Goal: Task Accomplishment & Management: Manage account settings

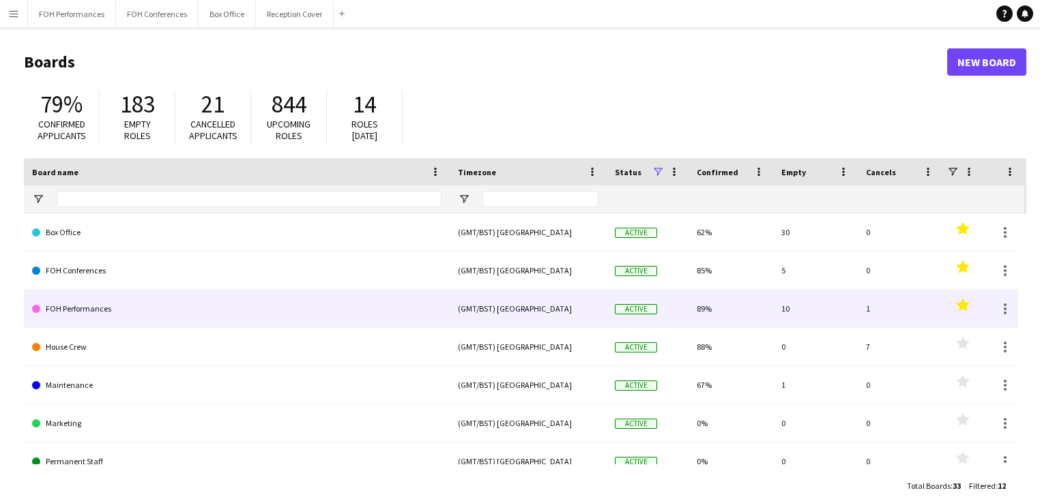
click at [77, 310] on link "FOH Performances" at bounding box center [236, 309] width 409 height 38
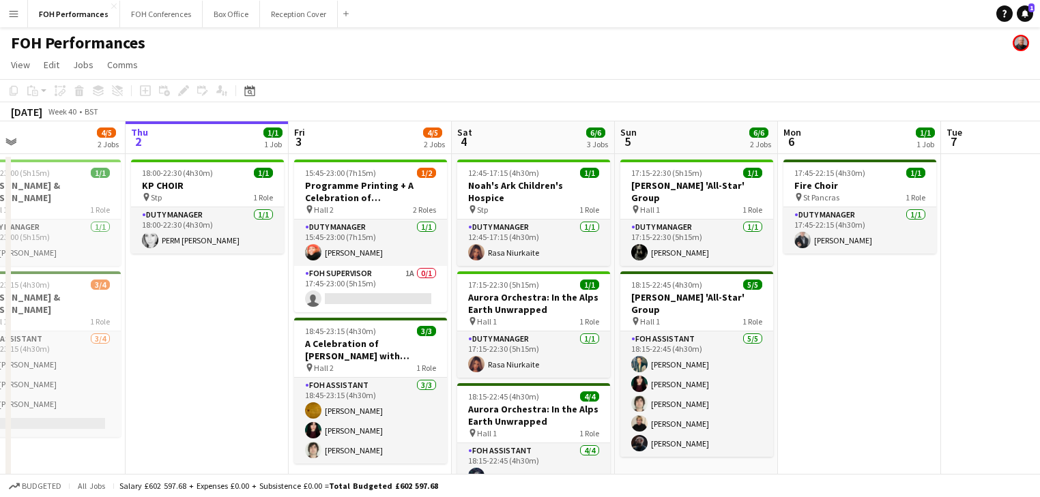
scroll to position [0, 332]
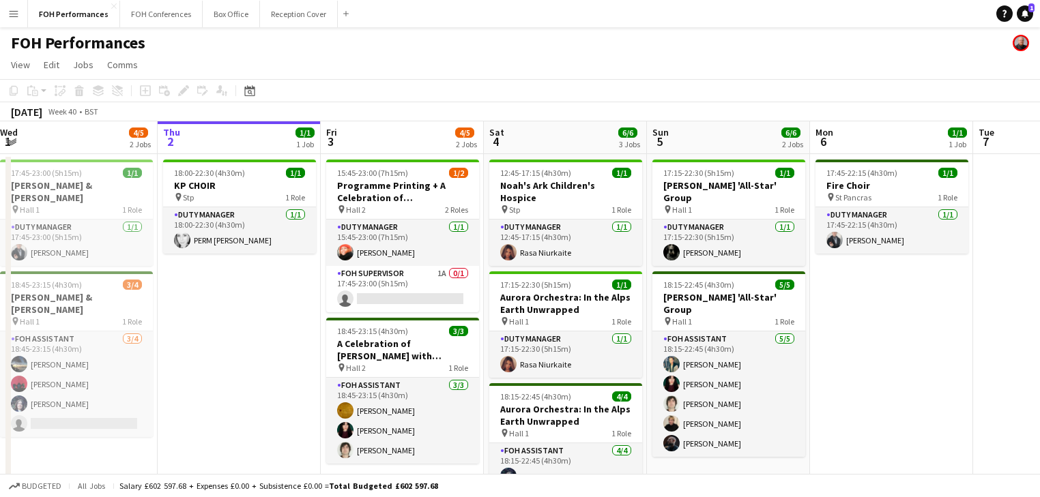
drag, startPoint x: 570, startPoint y: 320, endPoint x: 565, endPoint y: 298, distance: 22.5
click at [565, 298] on app-calendar-viewport "Mon 29 Tue 30 Wed 1 4/5 2 Jobs Thu 2 1/1 1 Job Fri 3 4/5 2 Jobs Sat 4 6/6 3 Job…" at bounding box center [520, 350] width 1040 height 459
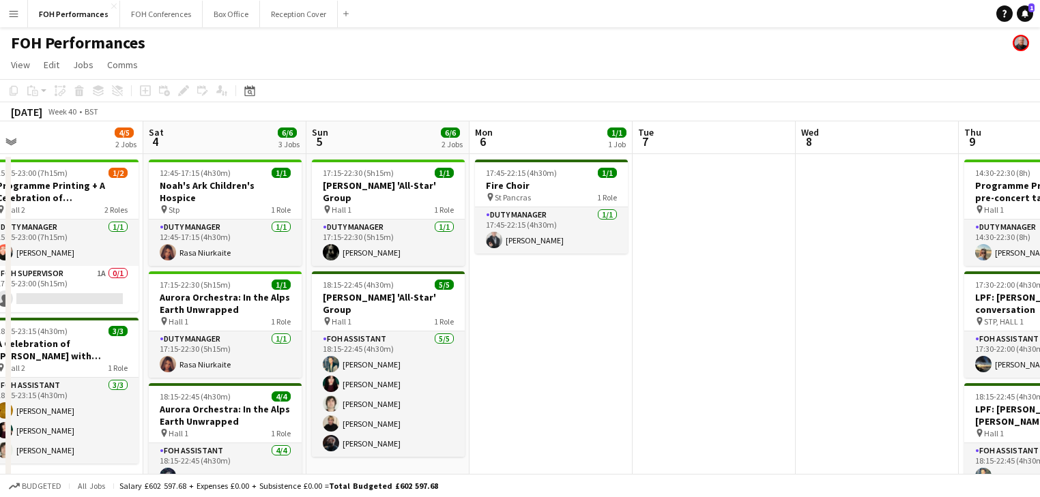
scroll to position [0, 532]
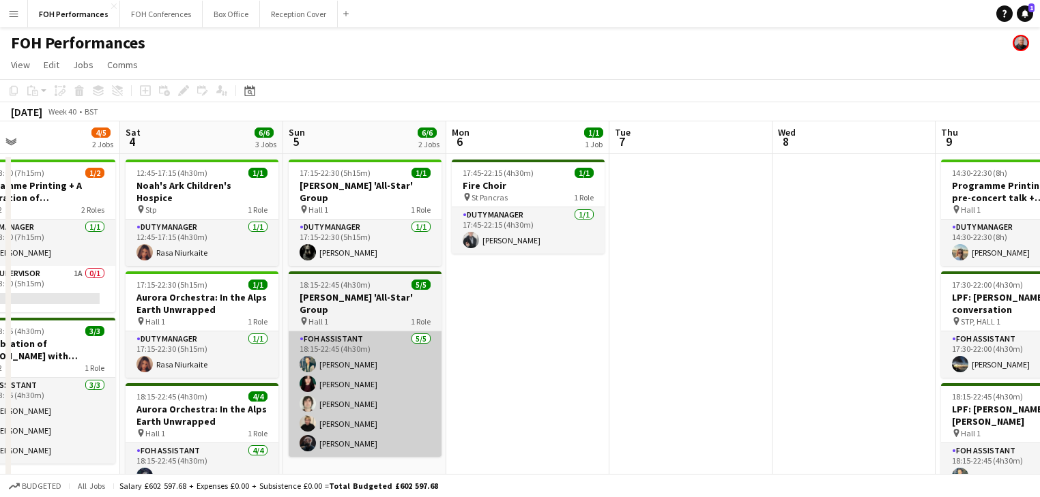
drag, startPoint x: 708, startPoint y: 352, endPoint x: 347, endPoint y: 335, distance: 361.3
click at [344, 333] on app-calendar-viewport "Tue 30 Wed 1 4/5 2 Jobs Thu 2 1/1 1 Job Fri 3 4/5 2 Jobs Sat 4 6/6 3 Jobs Sun 5…" at bounding box center [520, 464] width 1040 height 686
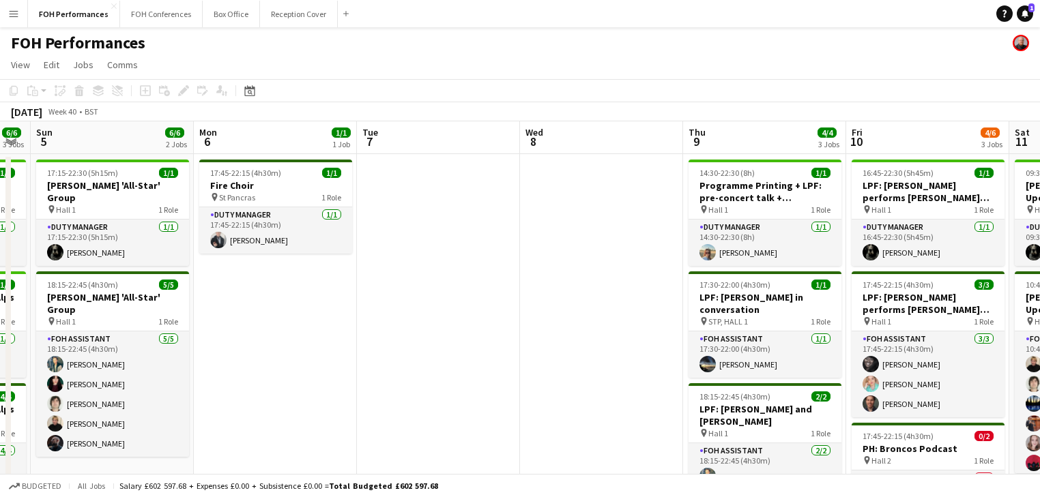
drag, startPoint x: 644, startPoint y: 285, endPoint x: 434, endPoint y: 285, distance: 210.2
click at [434, 285] on app-calendar-viewport "Thu 2 1/1 1 Job Fri 3 4/5 2 Jobs Sat 4 6/6 3 Jobs Sun 5 6/6 2 Jobs Mon 6 1/1 1 …" at bounding box center [520, 464] width 1040 height 686
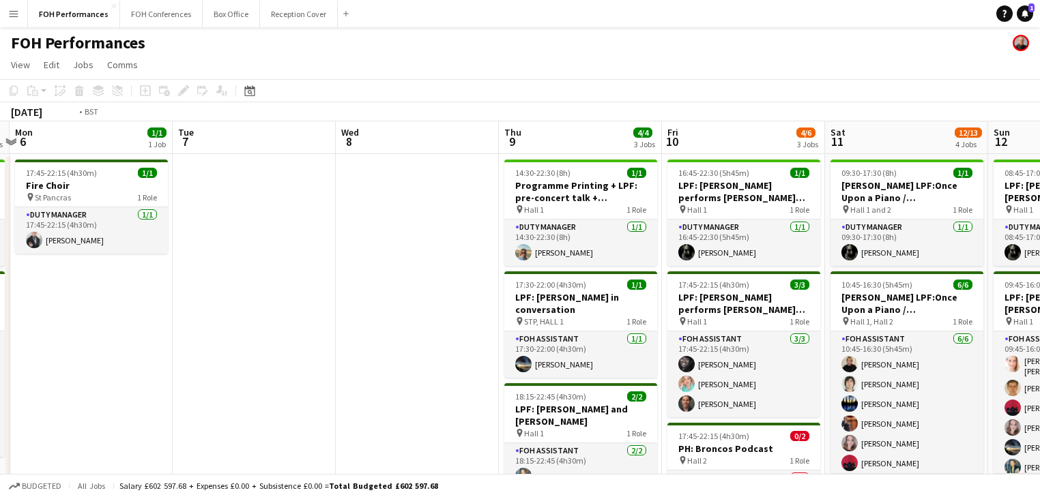
scroll to position [0, 374]
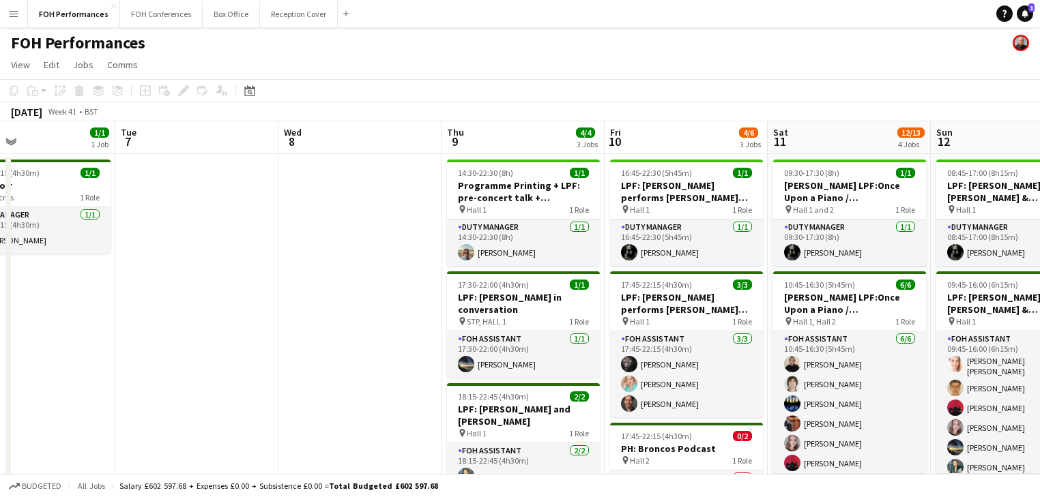
drag, startPoint x: 516, startPoint y: 282, endPoint x: 274, endPoint y: 273, distance: 242.4
click at [274, 273] on app-calendar-viewport "Sat 4 6/6 3 Jobs Sun 5 6/6 2 Jobs Mon 6 1/1 1 Job Tue 7 Wed 8 Thu 9 4/4 3 Jobs …" at bounding box center [520, 464] width 1040 height 686
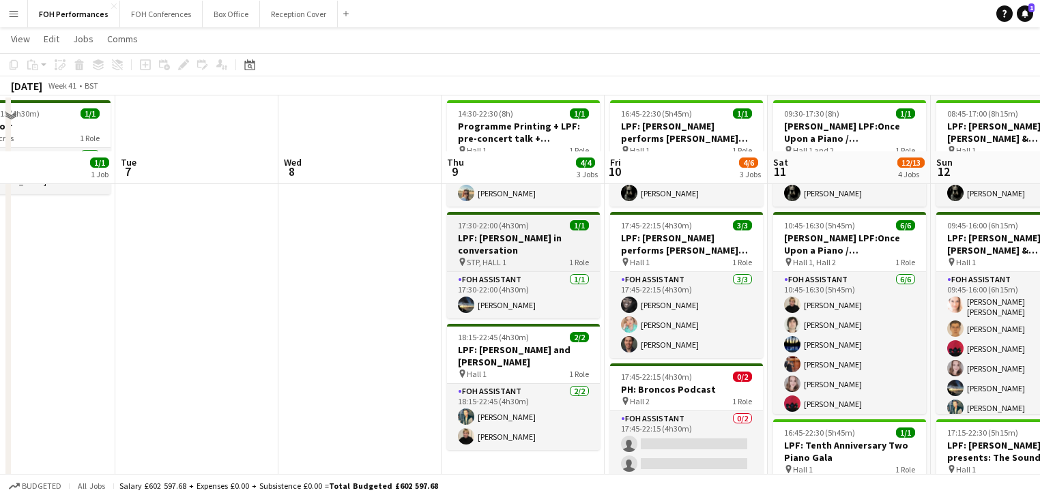
scroll to position [145, 0]
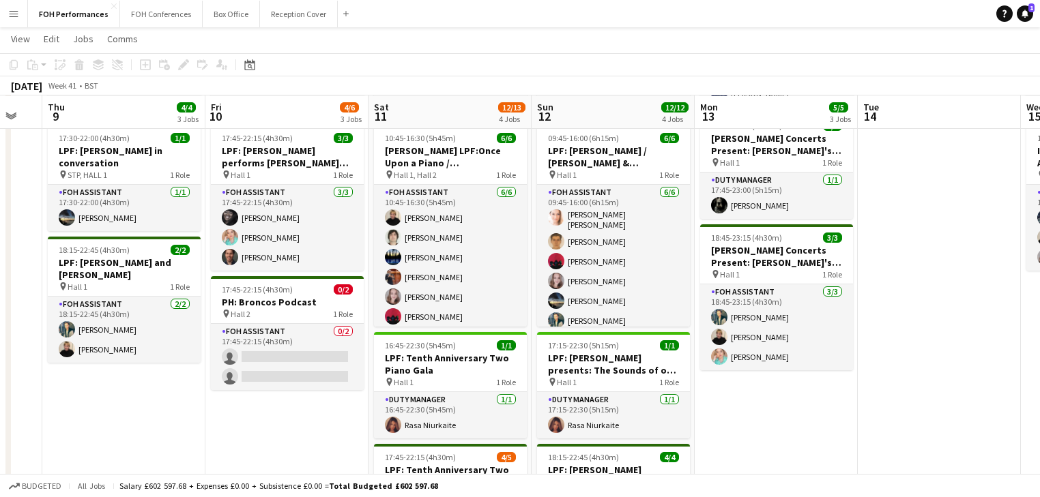
drag, startPoint x: 747, startPoint y: 323, endPoint x: 381, endPoint y: 291, distance: 367.1
click at [381, 291] on app-calendar-viewport "Mon 6 1/1 1 Job Tue 7 Wed 8 Thu 9 4/4 3 Jobs Fri 10 4/6 3 Jobs Sat 11 12/13 4 J…" at bounding box center [520, 284] width 1040 height 753
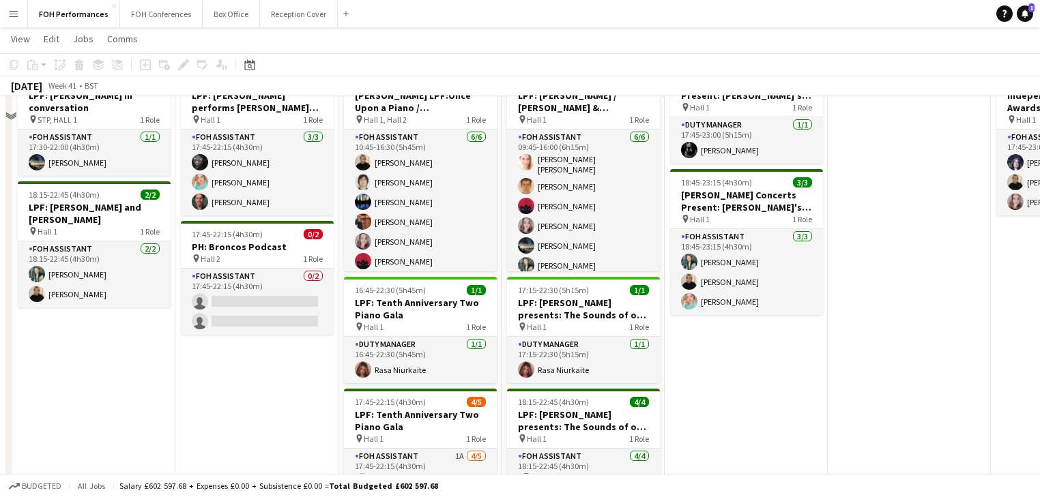
scroll to position [331, 0]
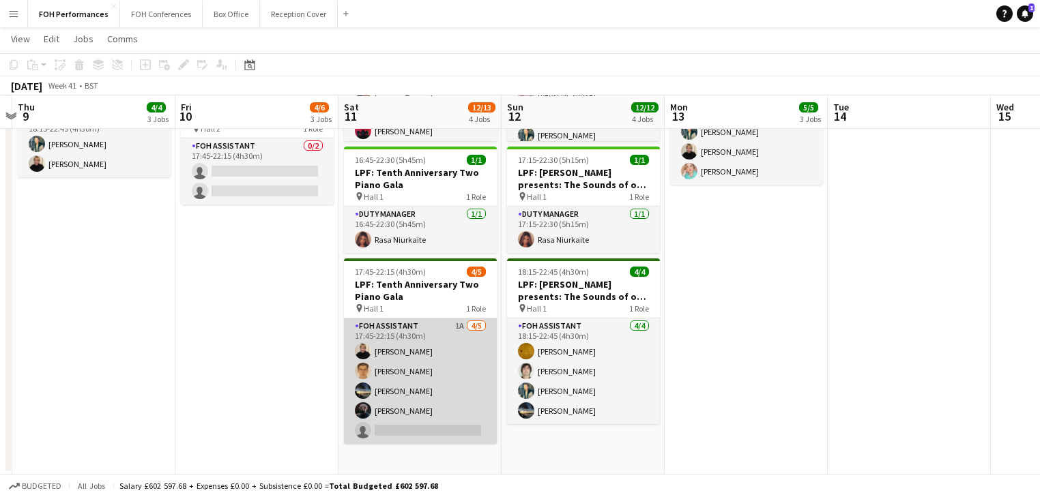
click at [410, 366] on app-card-role "FOH Assistant 1A [DATE] 17:45-22:15 (4h30m) [PERSON_NAME] [PERSON_NAME] Bunny […" at bounding box center [420, 382] width 153 height 126
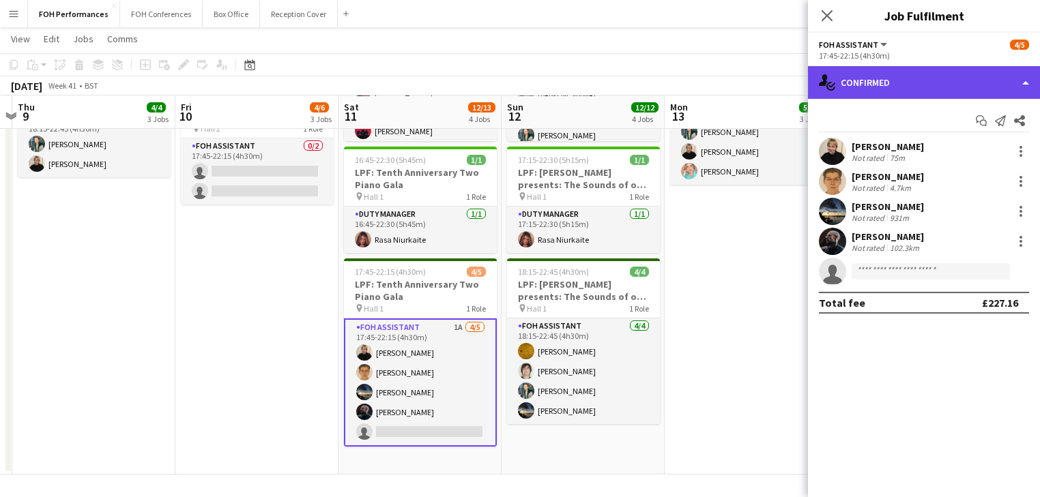
click at [892, 85] on div "single-neutral-actions-check-2 Confirmed" at bounding box center [924, 82] width 232 height 33
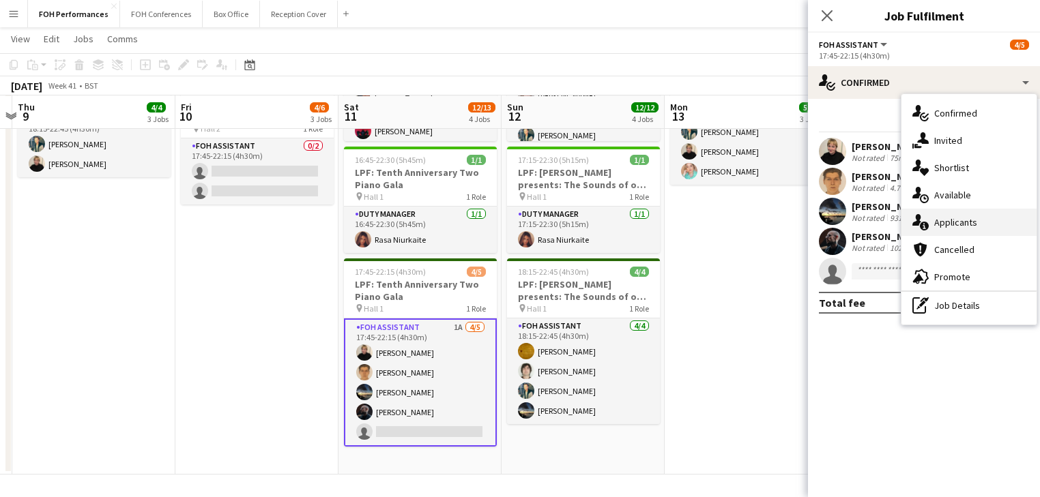
click at [969, 220] on span "Applicants" at bounding box center [955, 222] width 43 height 12
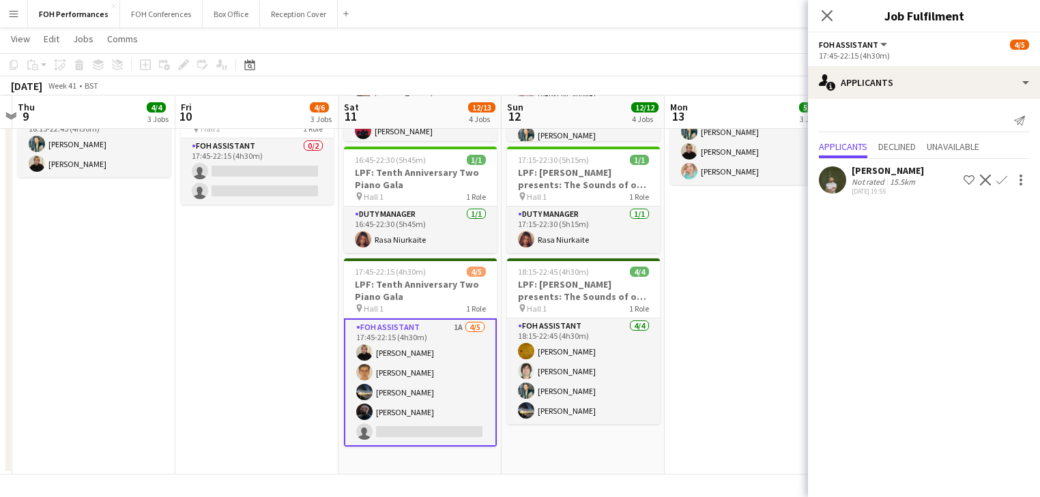
drag, startPoint x: 1002, startPoint y: 181, endPoint x: 1004, endPoint y: 189, distance: 8.4
click at [1002, 181] on app-icon "Confirm" at bounding box center [1001, 180] width 11 height 11
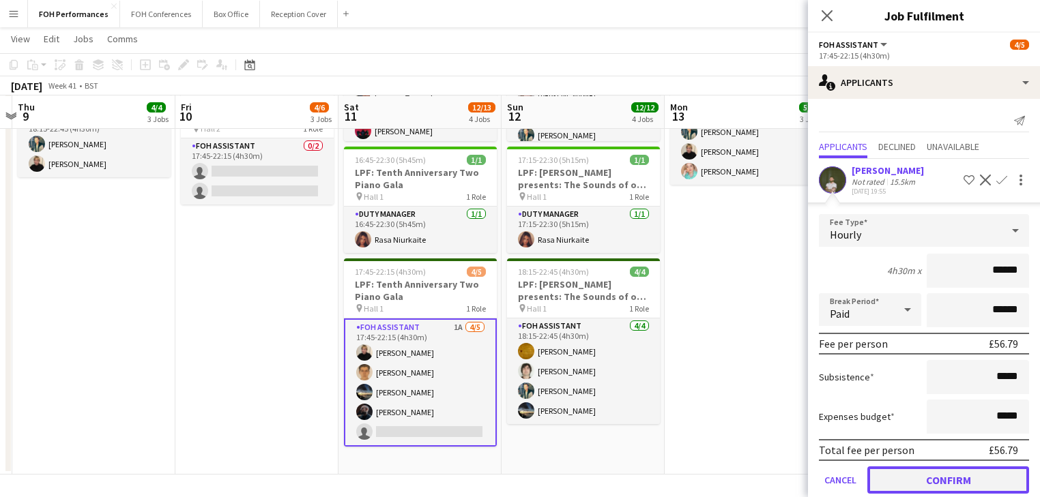
click at [940, 474] on button "Confirm" at bounding box center [948, 480] width 162 height 27
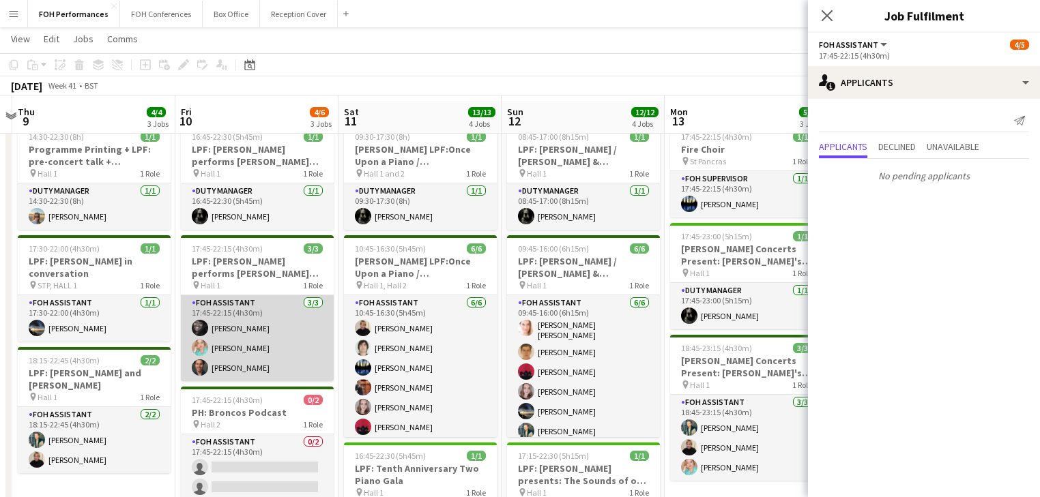
scroll to position [0, 0]
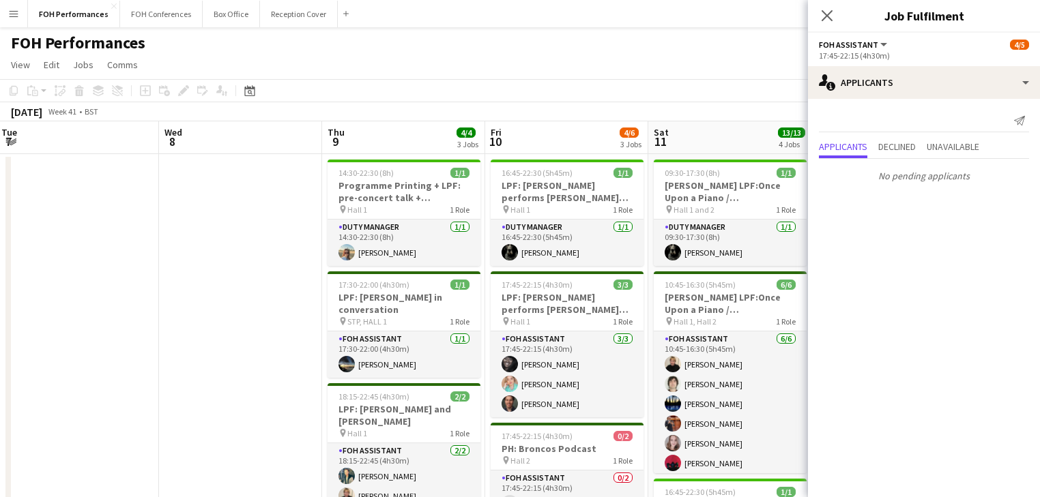
drag, startPoint x: 194, startPoint y: 285, endPoint x: 663, endPoint y: 272, distance: 468.2
click at [662, 272] on app-calendar-viewport "Sun 5 6/6 2 Jobs Mon 6 1/1 1 Job Tue 7 Wed 8 Thu 9 4/4 3 Jobs Fri 10 4/6 3 Jobs…" at bounding box center [520, 464] width 1040 height 686
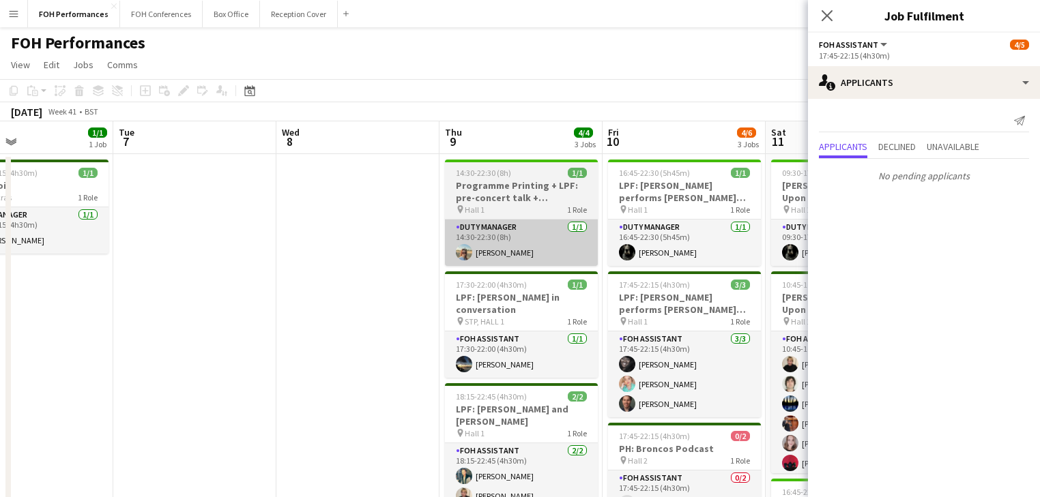
drag, startPoint x: 384, startPoint y: 278, endPoint x: 439, endPoint y: 221, distance: 79.1
click at [256, 224] on app-calendar-viewport "Sat 4 6/6 3 Jobs Sun 5 6/6 2 Jobs Mon 6 1/1 1 Job Tue 7 Wed 8 Thu 9 4/4 3 Jobs …" at bounding box center [520, 464] width 1040 height 686
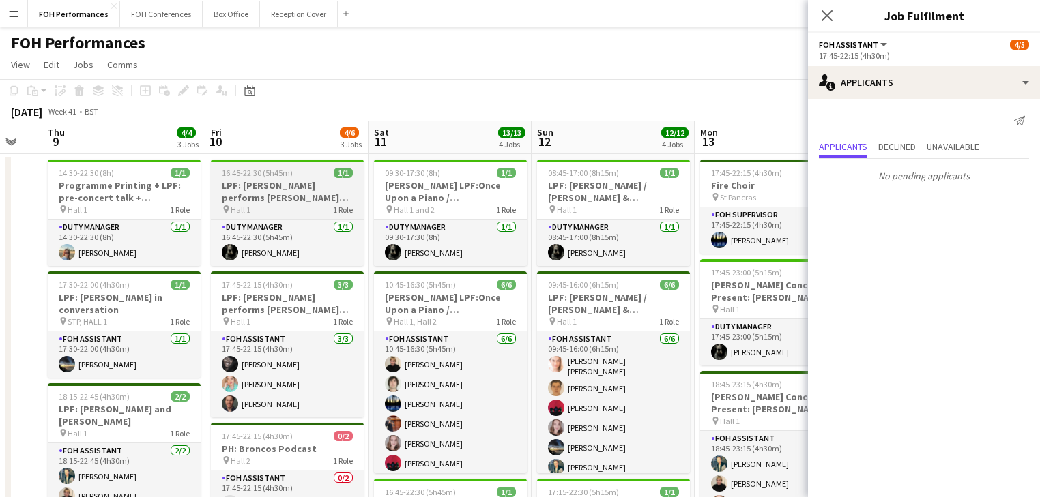
drag, startPoint x: 506, startPoint y: 233, endPoint x: 213, endPoint y: 188, distance: 296.2
click at [153, 197] on app-calendar-viewport "Mon 6 1/1 1 Job Tue 7 Wed 8 Thu 9 4/4 3 Jobs Fri 10 4/6 3 Jobs Sat 11 13/13 4 J…" at bounding box center [520, 464] width 1040 height 686
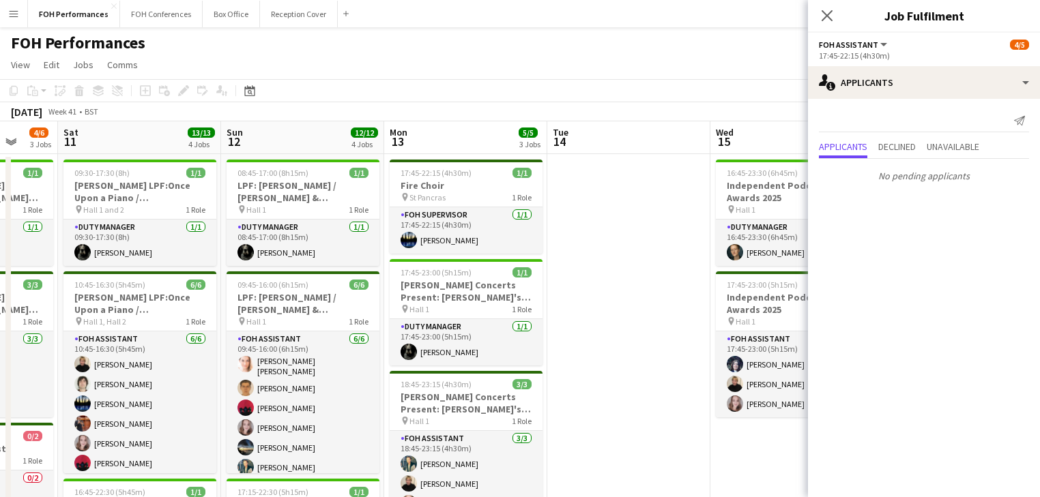
drag, startPoint x: 299, startPoint y: 219, endPoint x: 209, endPoint y: 203, distance: 90.8
click at [209, 203] on app-calendar-viewport "Wed 8 Thu 9 4/4 3 Jobs Fri 10 4/6 3 Jobs Sat 11 13/13 4 Jobs Sun 12 12/12 4 Job…" at bounding box center [520, 469] width 1040 height 697
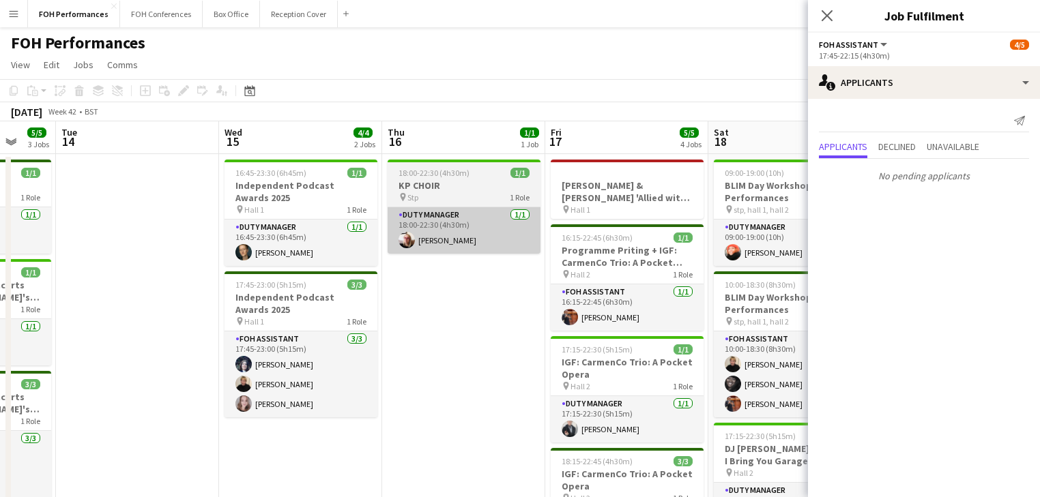
drag, startPoint x: 508, startPoint y: 243, endPoint x: 400, endPoint y: 232, distance: 108.4
click at [150, 201] on app-calendar-viewport "Fri 10 4/6 3 Jobs Sat 11 13/13 4 Jobs Sun 12 12/12 4 Jobs Mon 13 5/5 3 Jobs Tue…" at bounding box center [520, 469] width 1040 height 697
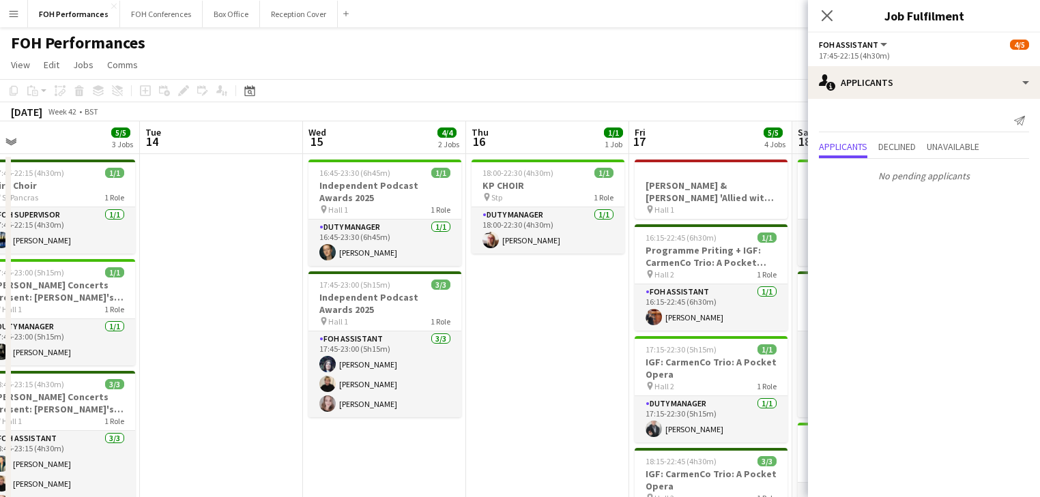
drag, startPoint x: 435, startPoint y: 268, endPoint x: 208, endPoint y: 244, distance: 227.9
click at [208, 244] on app-calendar-viewport "Sat 11 13/13 4 Jobs Sun 12 12/12 4 Jobs Mon 13 5/5 3 Jobs Tue 14 Wed 15 4/4 2 J…" at bounding box center [520, 469] width 1040 height 697
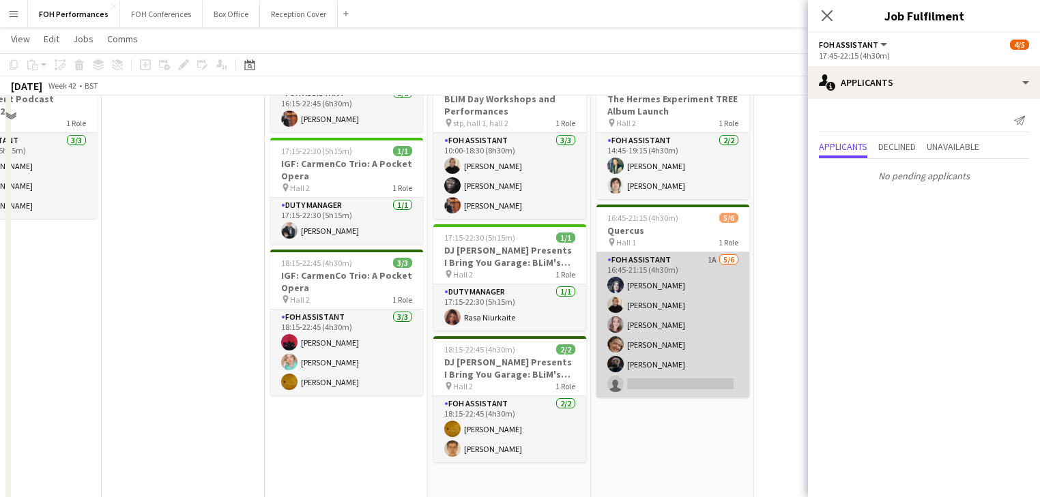
scroll to position [218, 0]
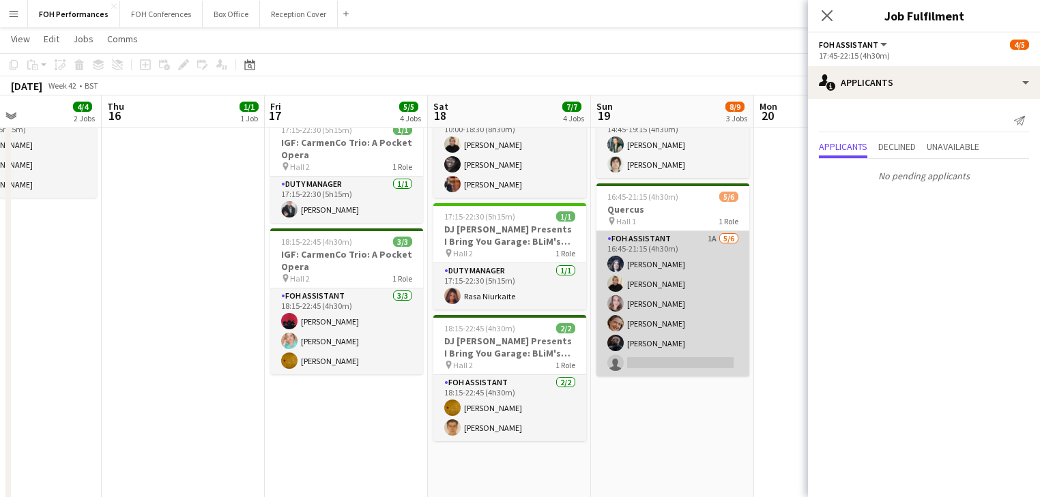
click at [682, 325] on app-card-role "FOH Assistant 1A [DATE] 16:45-21:15 (4h30m) [PERSON_NAME] [PERSON_NAME] [PERSON…" at bounding box center [672, 303] width 153 height 145
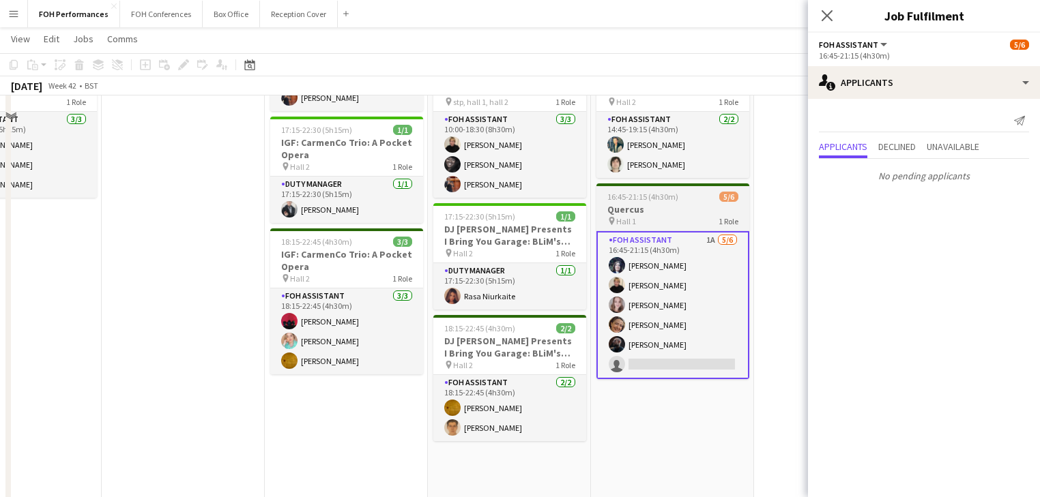
scroll to position [0, 0]
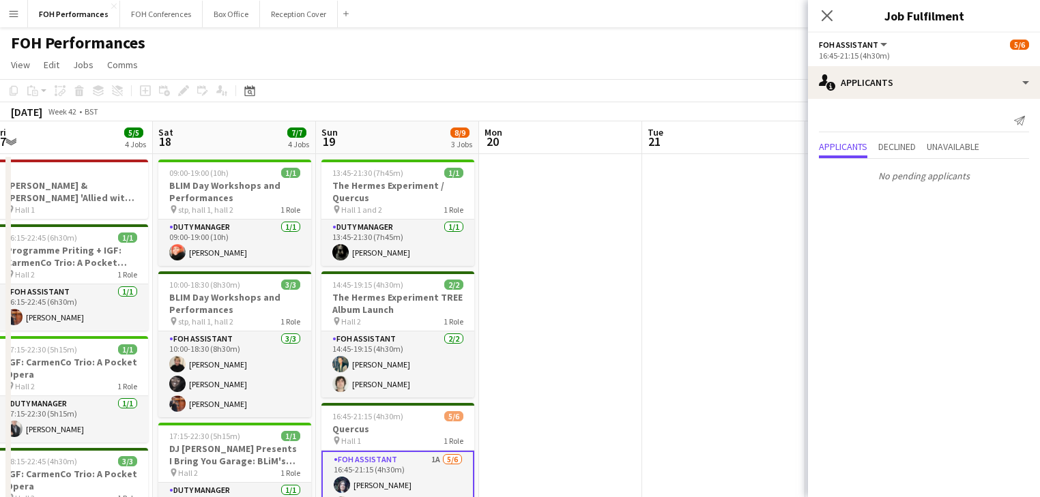
drag, startPoint x: 762, startPoint y: 300, endPoint x: 174, endPoint y: 216, distance: 594.1
click at [161, 220] on app-calendar-viewport "Tue 14 Wed 15 4/4 2 Jobs Thu 16 1/1 1 Job Fri 17 5/5 4 Jobs Sat 18 7/7 4 Jobs S…" at bounding box center [520, 469] width 1040 height 697
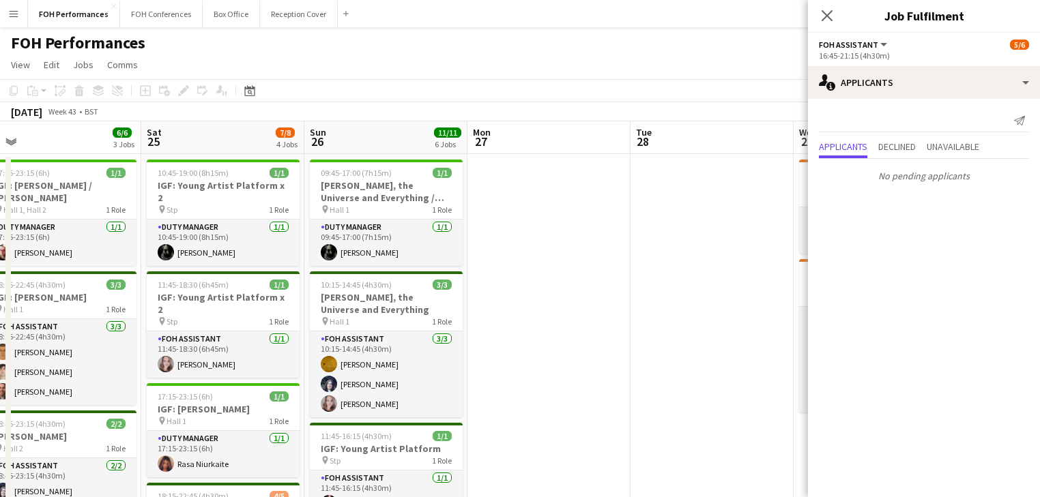
drag, startPoint x: 707, startPoint y: 303, endPoint x: 208, endPoint y: 243, distance: 502.4
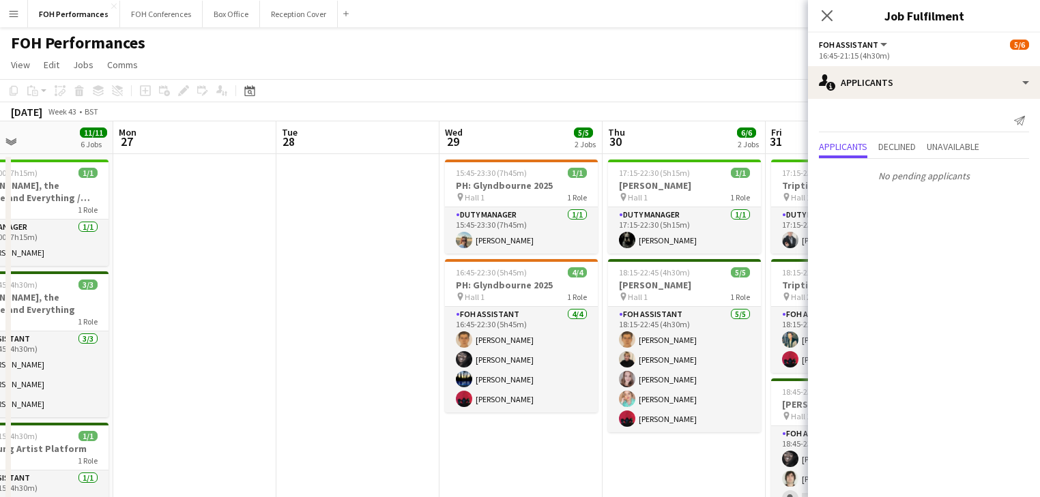
drag, startPoint x: 572, startPoint y: 295, endPoint x: 224, endPoint y: 261, distance: 349.7
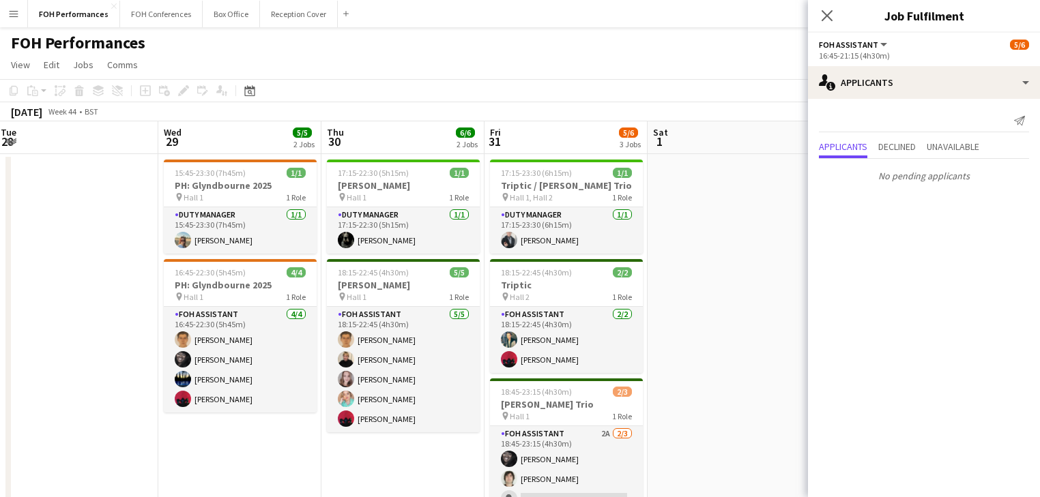
drag, startPoint x: 242, startPoint y: 264, endPoint x: 123, endPoint y: 244, distance: 120.4
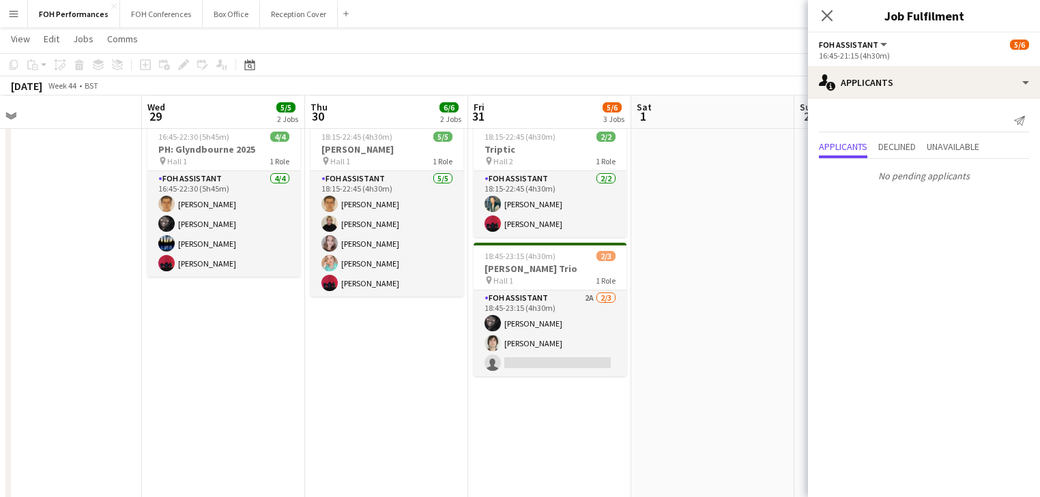
scroll to position [145, 0]
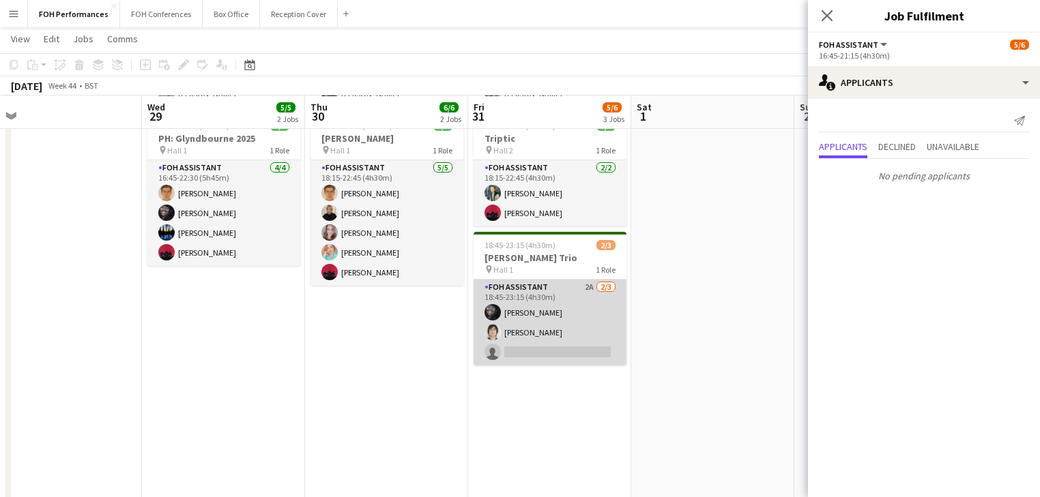
click at [546, 330] on app-card-role "FOH Assistant 2A [DATE] 18:45-23:15 (4h30m) [PERSON_NAME] [PERSON_NAME] single-…" at bounding box center [550, 323] width 153 height 86
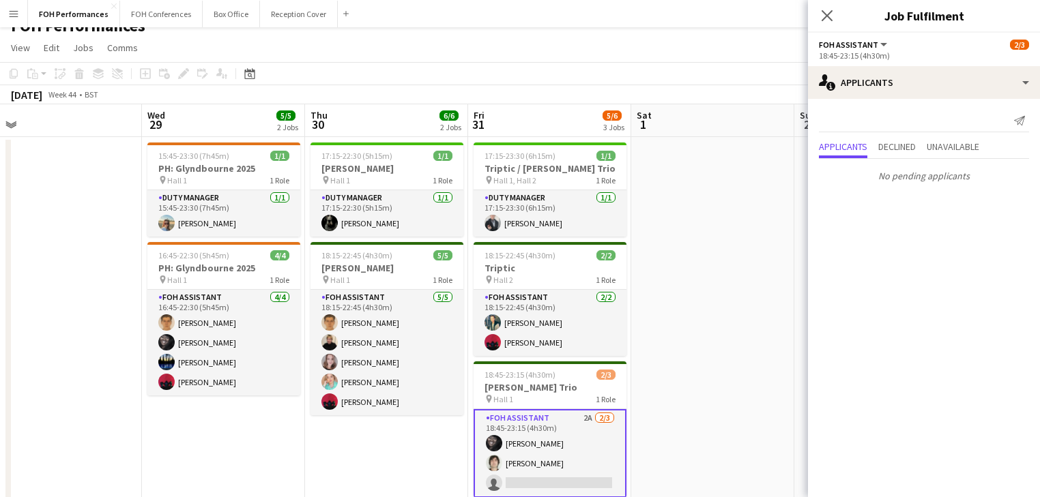
scroll to position [0, 0]
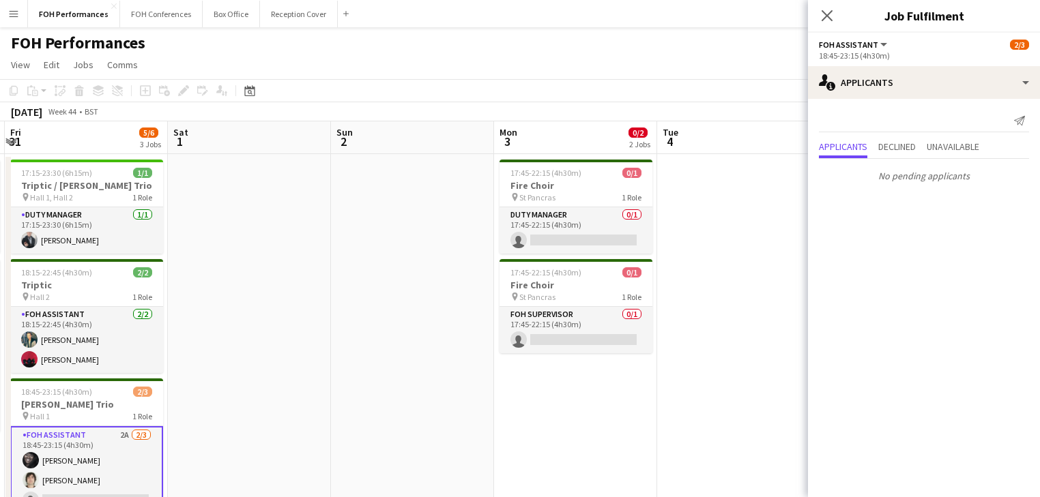
drag, startPoint x: 682, startPoint y: 291, endPoint x: 235, endPoint y: 255, distance: 448.4
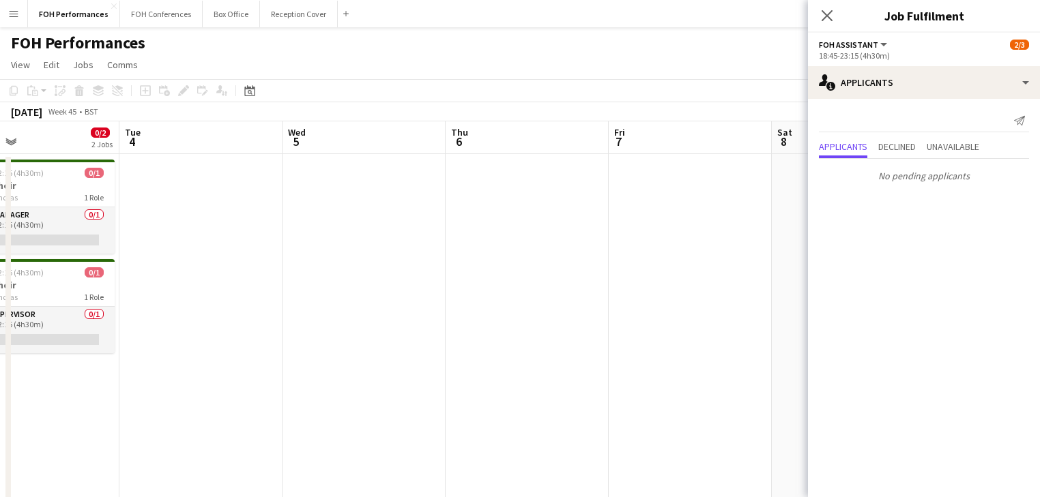
drag, startPoint x: 711, startPoint y: 270, endPoint x: 188, endPoint y: 218, distance: 525.8
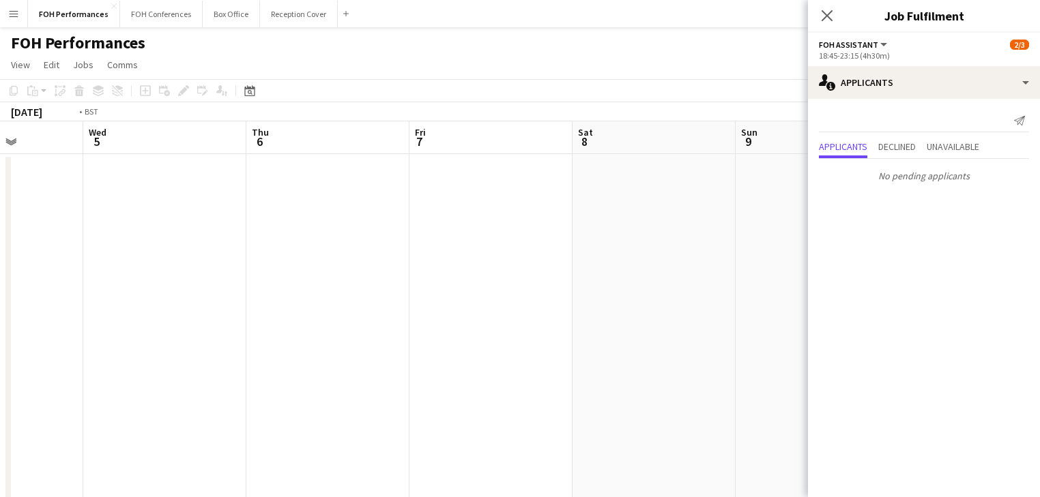
scroll to position [0, 297]
drag, startPoint x: 419, startPoint y: 259, endPoint x: 740, endPoint y: 199, distance: 326.3
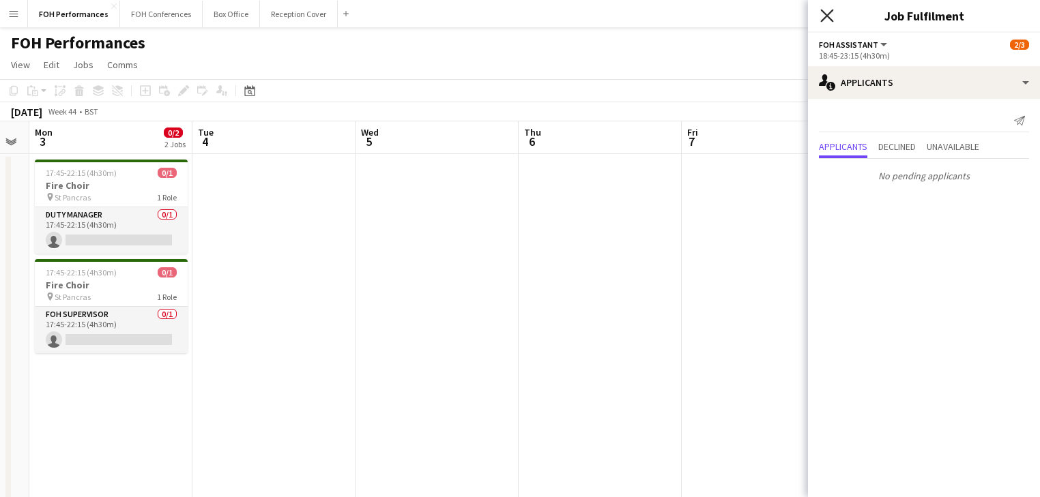
click at [829, 16] on icon at bounding box center [826, 15] width 13 height 13
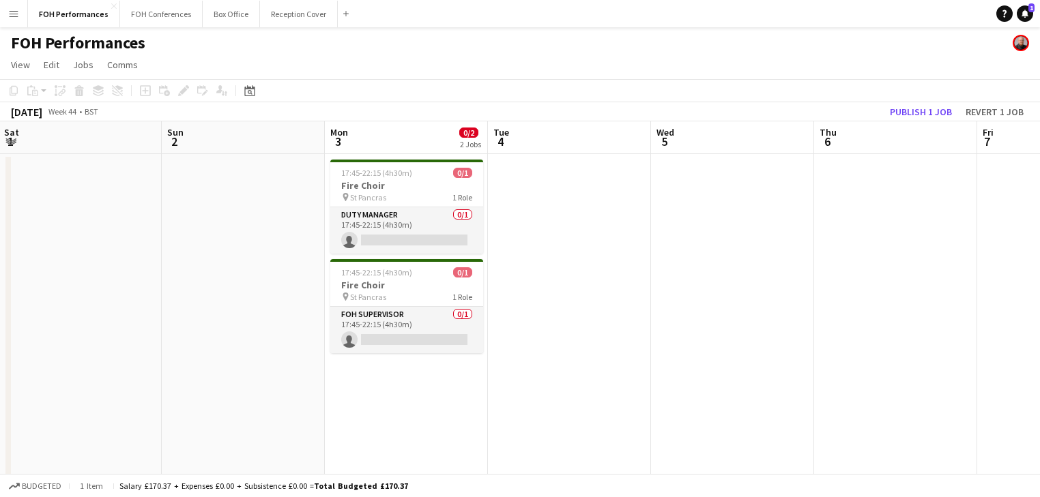
drag, startPoint x: 405, startPoint y: 188, endPoint x: 390, endPoint y: 233, distance: 47.5
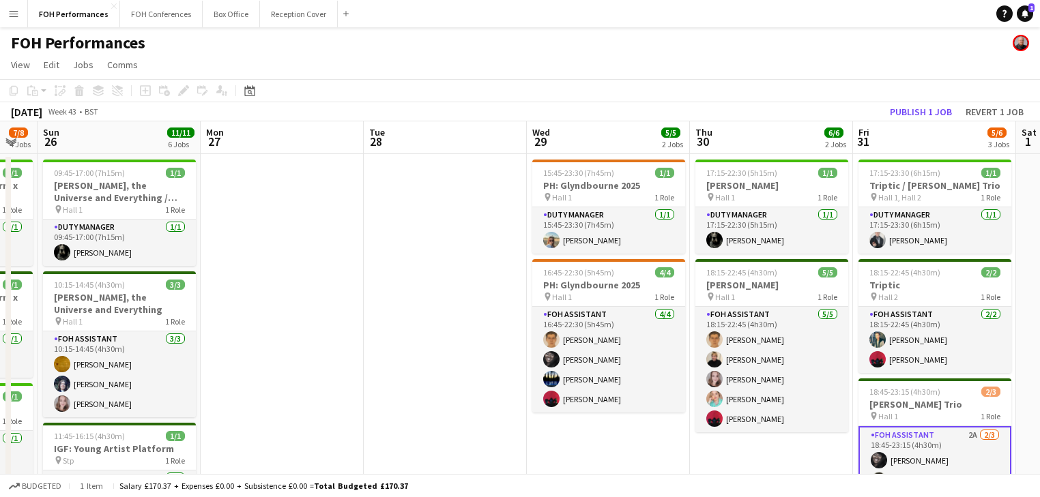
drag, startPoint x: 526, startPoint y: 237, endPoint x: 897, endPoint y: 240, distance: 370.5
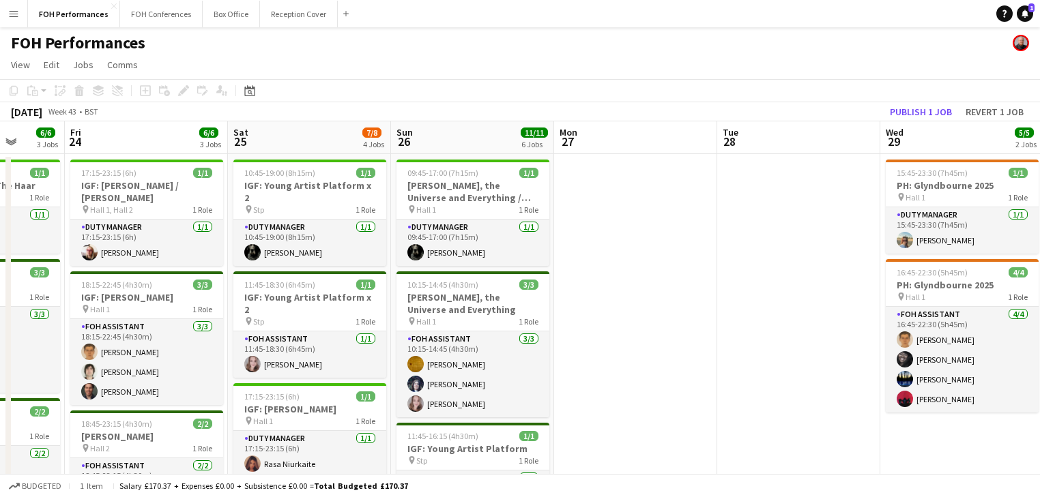
drag, startPoint x: 621, startPoint y: 252, endPoint x: 647, endPoint y: 250, distance: 26.1
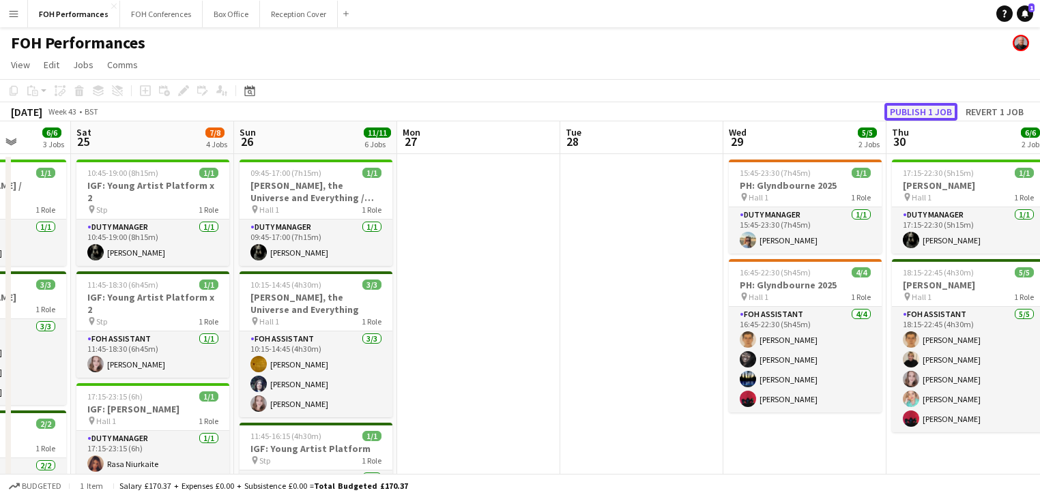
click at [917, 110] on button "Publish 1 job" at bounding box center [920, 112] width 73 height 18
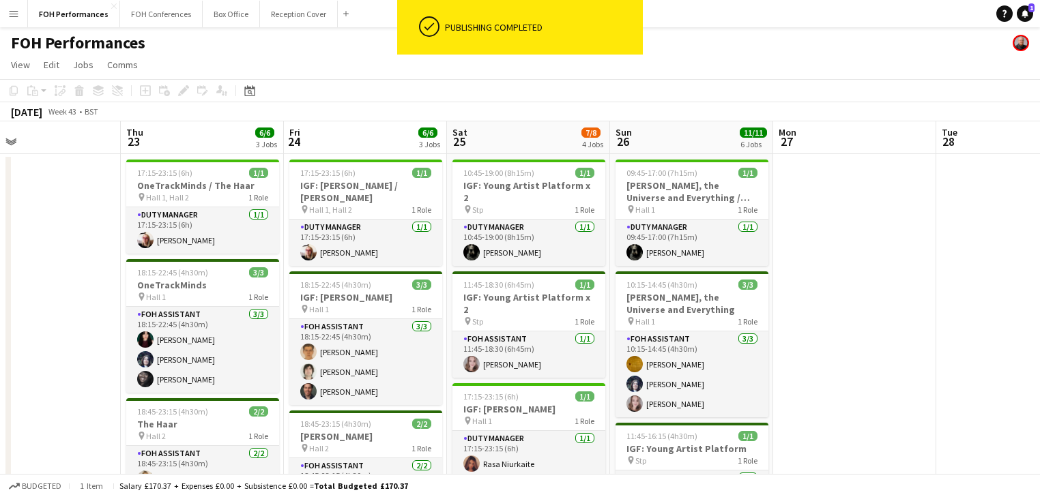
drag, startPoint x: 465, startPoint y: 305, endPoint x: 916, endPoint y: 303, distance: 450.3
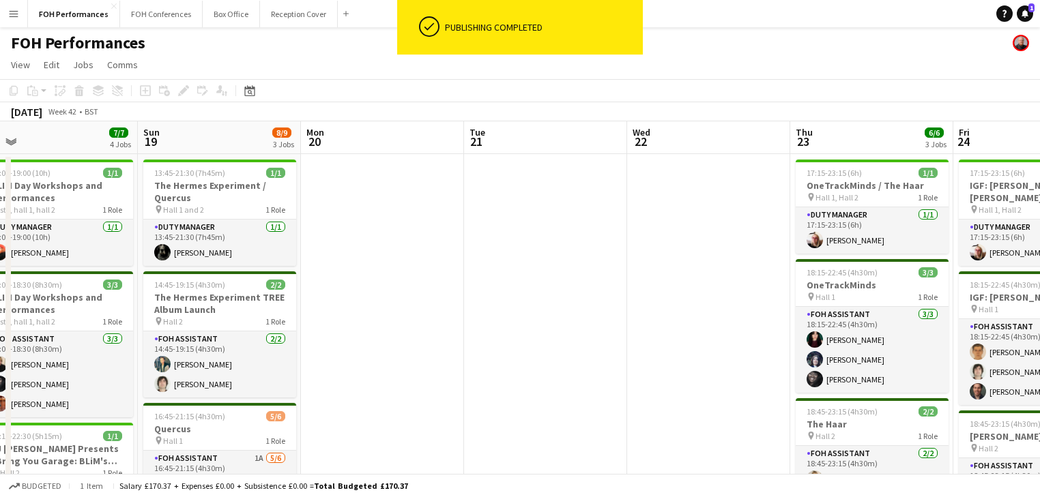
drag, startPoint x: 585, startPoint y: 292, endPoint x: 691, endPoint y: 300, distance: 106.1
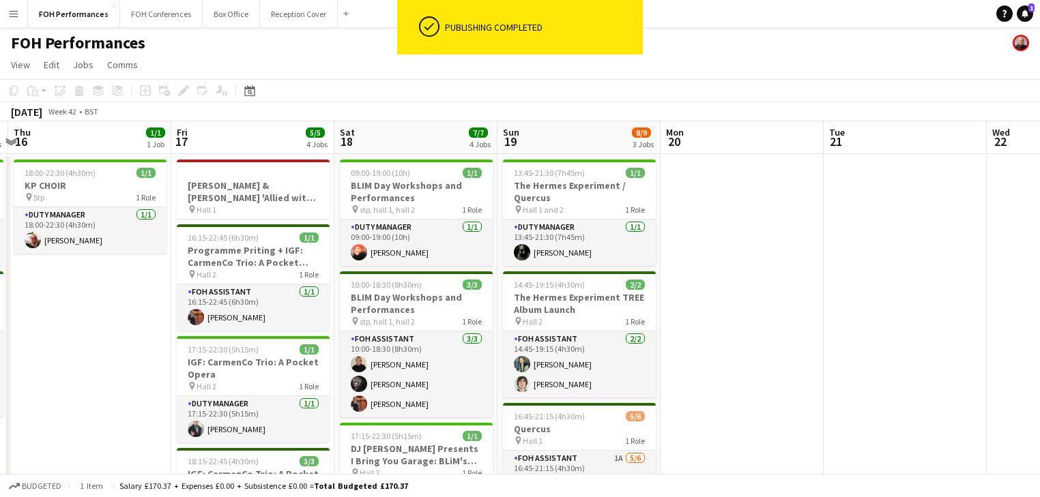
drag, startPoint x: 828, startPoint y: 303, endPoint x: 1087, endPoint y: 304, distance: 259.3
click at [1040, 304] on html "ok-circled Publishing completed Menu Boards Boards Boards All jobs Status Workf…" at bounding box center [520, 490] width 1040 height 981
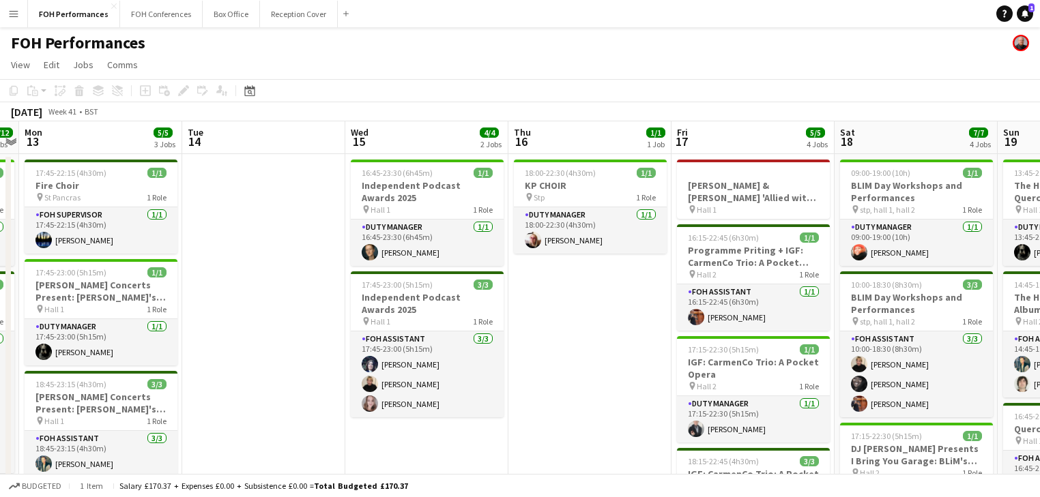
drag, startPoint x: 581, startPoint y: 289, endPoint x: 956, endPoint y: 321, distance: 376.0
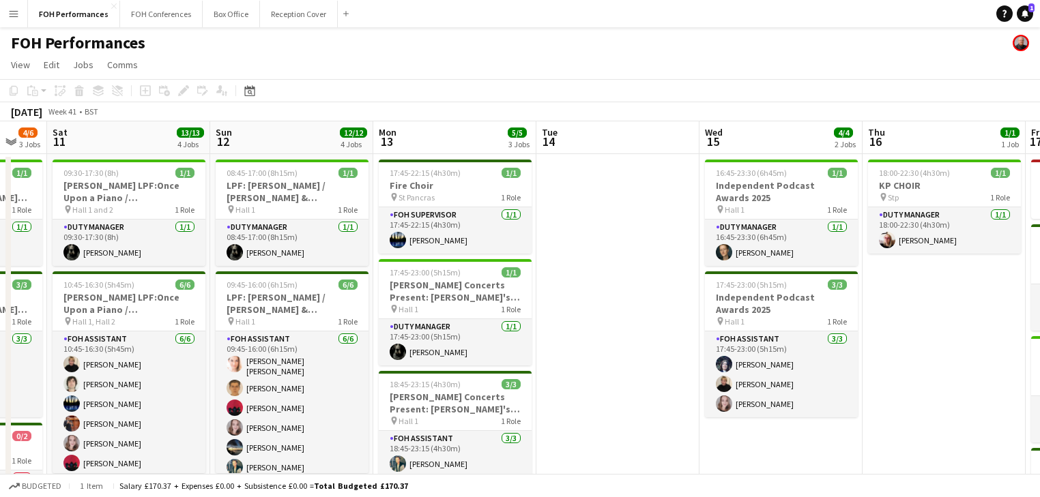
click at [1040, 357] on html "Menu Boards Boards Boards All jobs Status Workforce Workforce My Workforce Recr…" at bounding box center [520, 490] width 1040 height 981
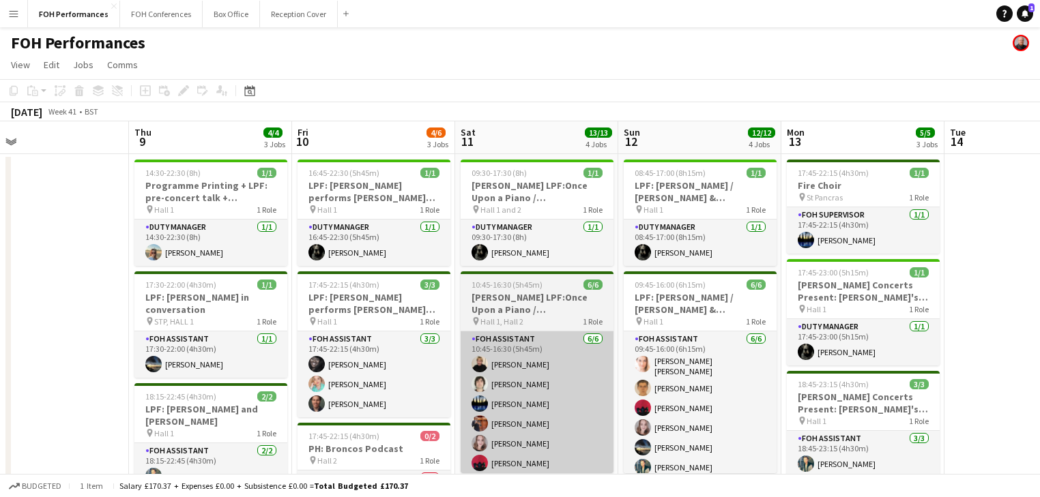
drag, startPoint x: 755, startPoint y: 331, endPoint x: 554, endPoint y: 358, distance: 202.4
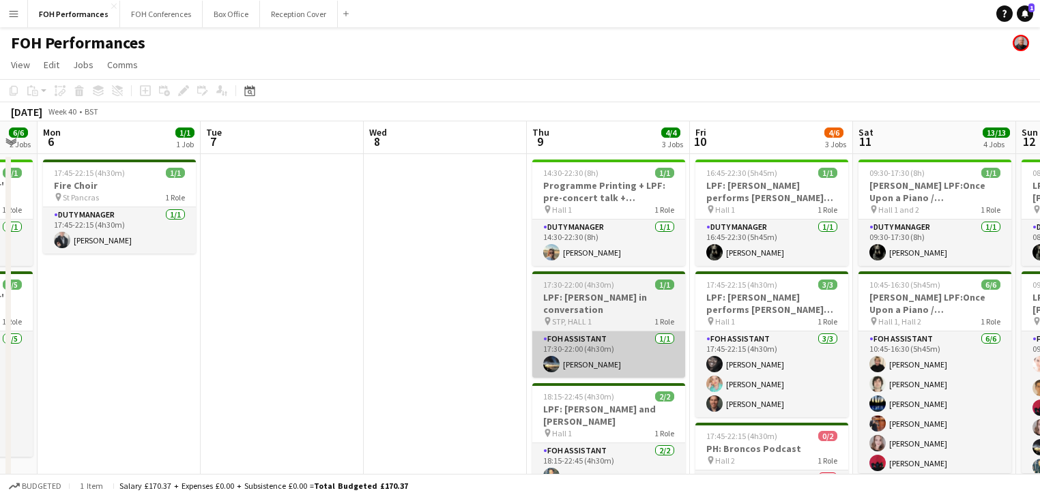
drag, startPoint x: 527, startPoint y: 359, endPoint x: 603, endPoint y: 359, distance: 76.4
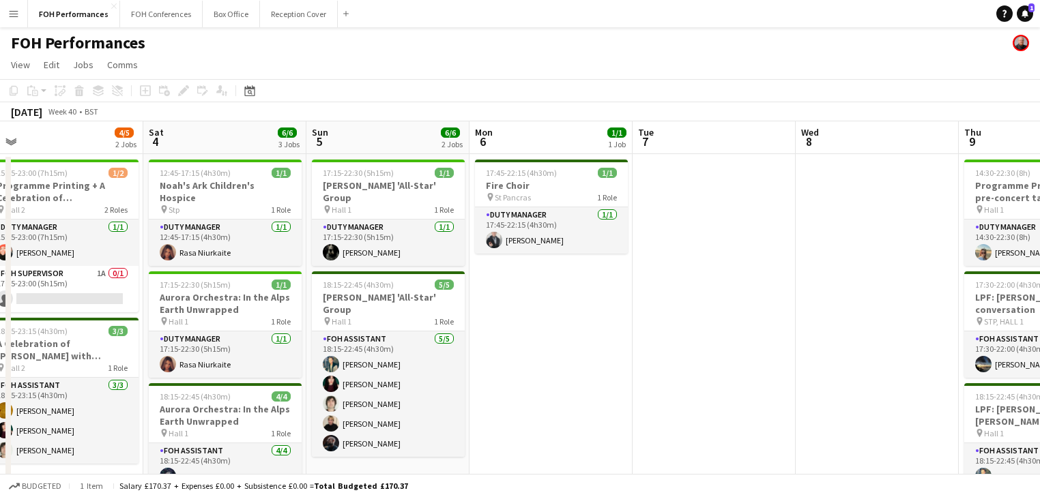
drag, startPoint x: 418, startPoint y: 337, endPoint x: 846, endPoint y: 376, distance: 429.6
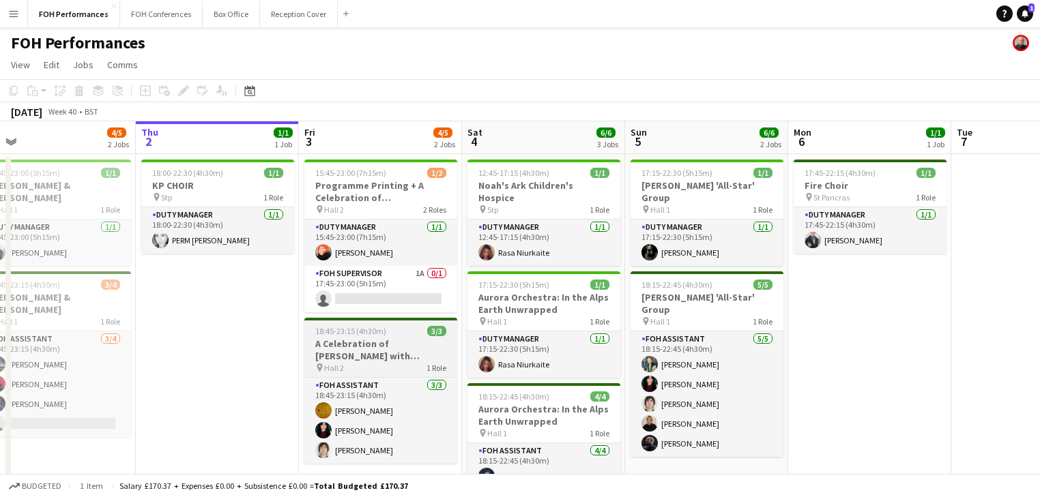
drag, startPoint x: 765, startPoint y: 375, endPoint x: 383, endPoint y: 323, distance: 384.8
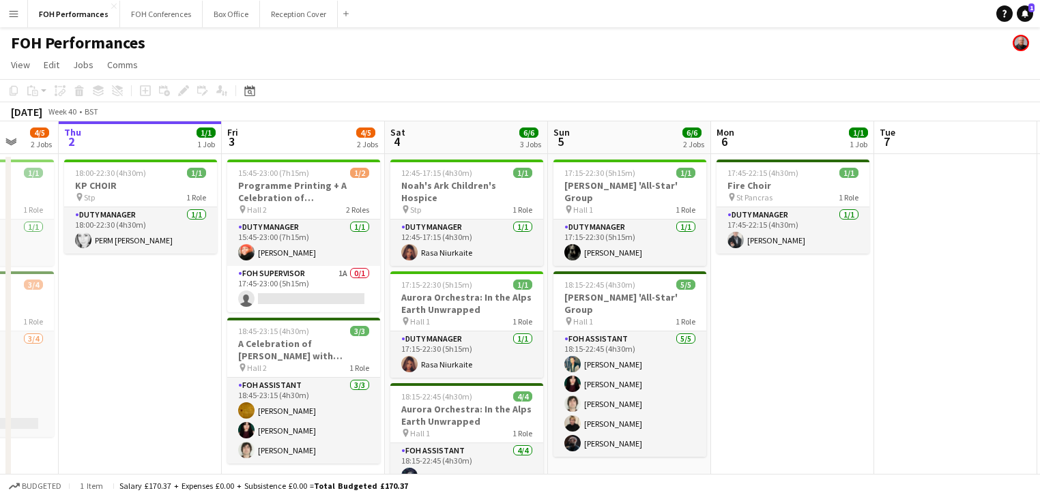
scroll to position [0, 426]
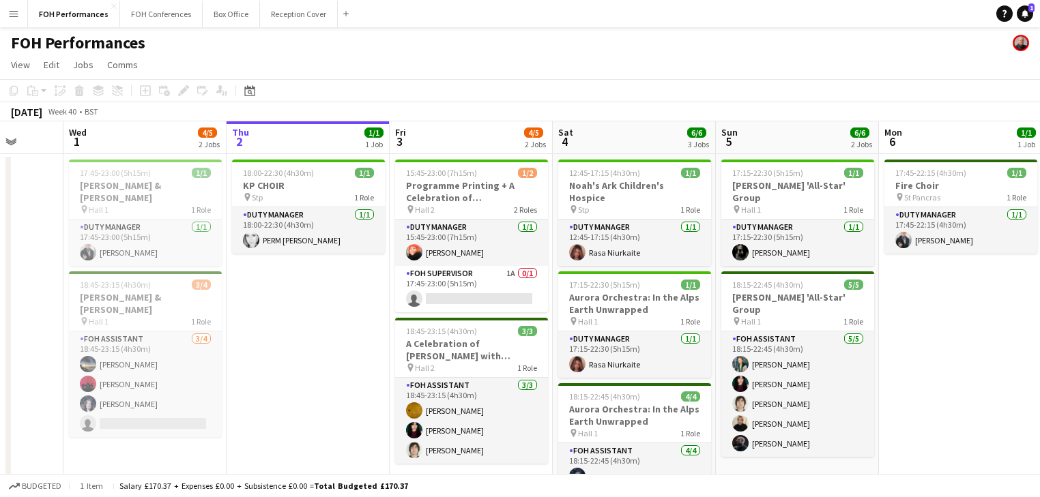
drag, startPoint x: 229, startPoint y: 312, endPoint x: 323, endPoint y: 314, distance: 94.2
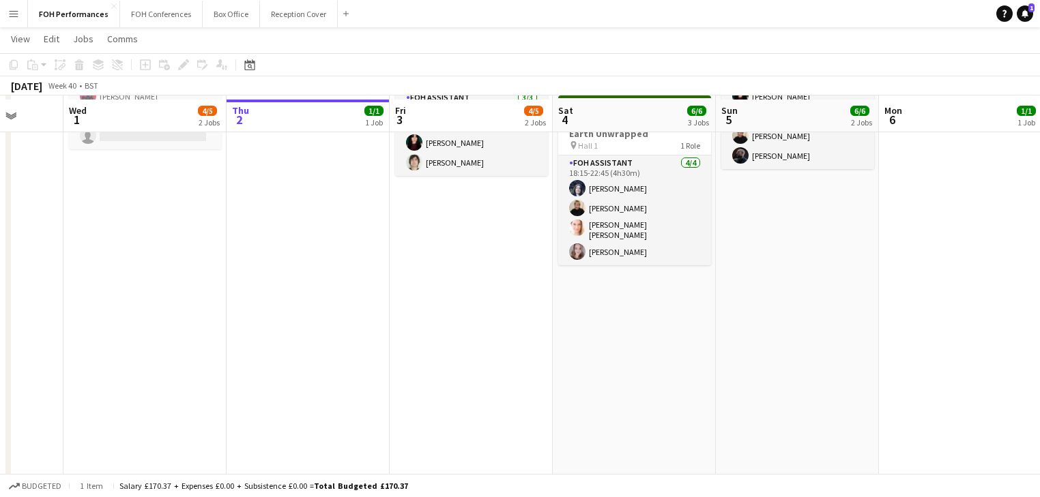
scroll to position [0, 0]
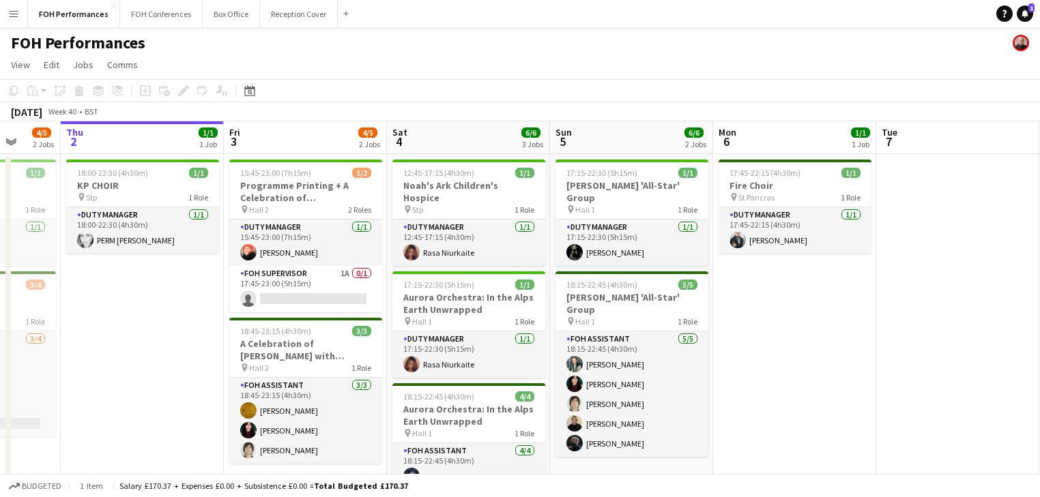
drag, startPoint x: 918, startPoint y: 311, endPoint x: 426, endPoint y: 313, distance: 492.6
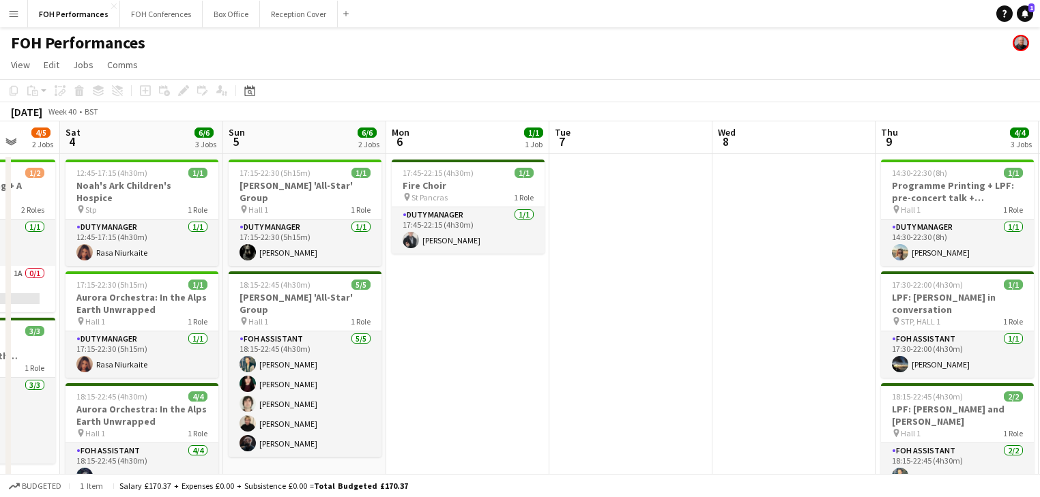
scroll to position [0, 557]
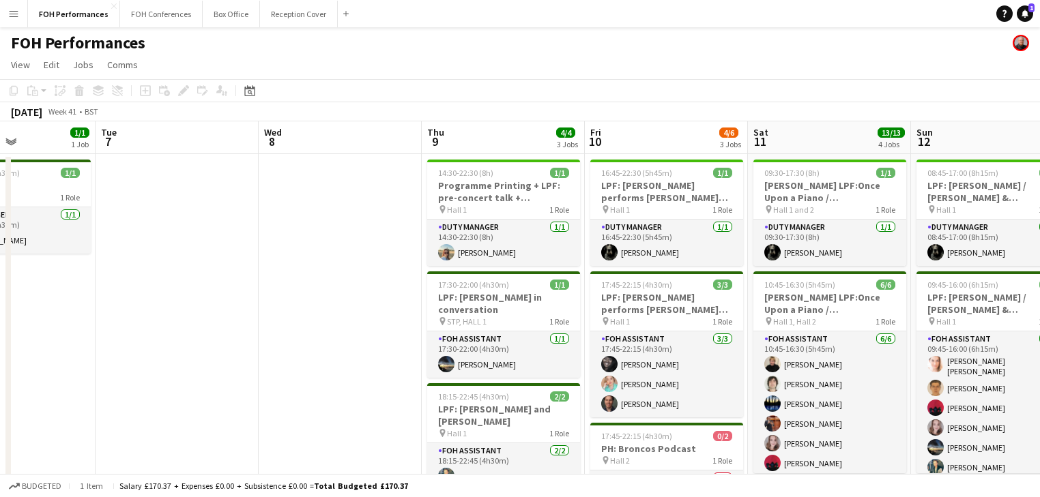
drag
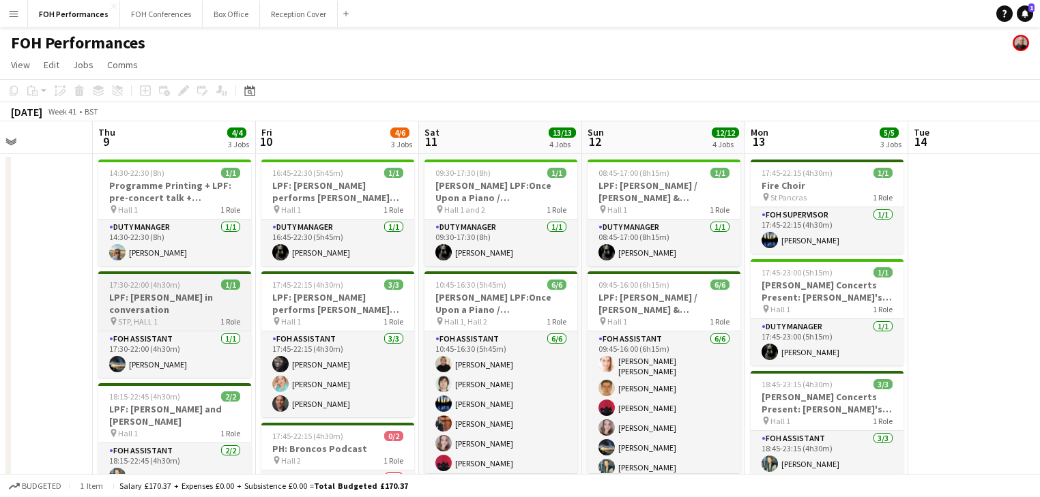
drag, startPoint x: 411, startPoint y: 317, endPoint x: 201, endPoint y: 278, distance: 213.1
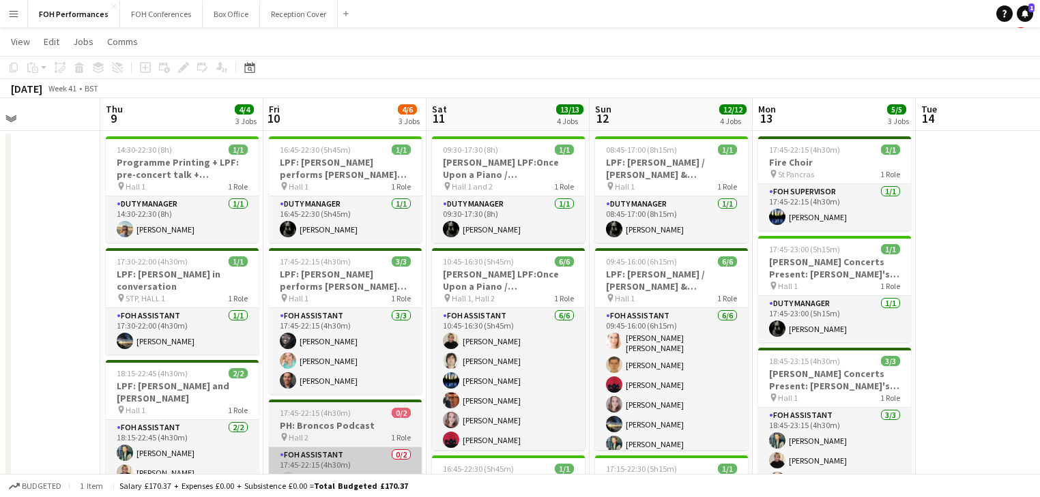
scroll to position [0, 0]
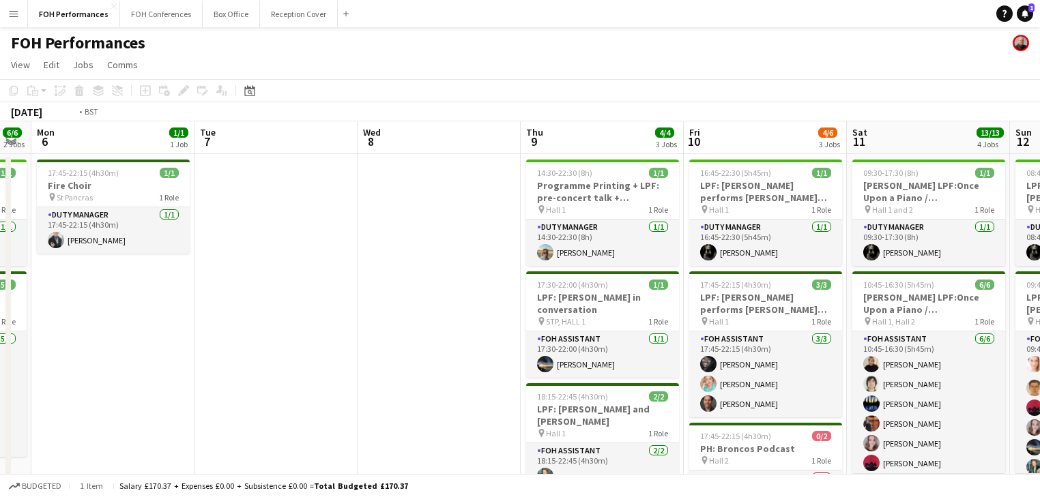
drag, startPoint x: 438, startPoint y: 303, endPoint x: 727, endPoint y: 303, distance: 289.3
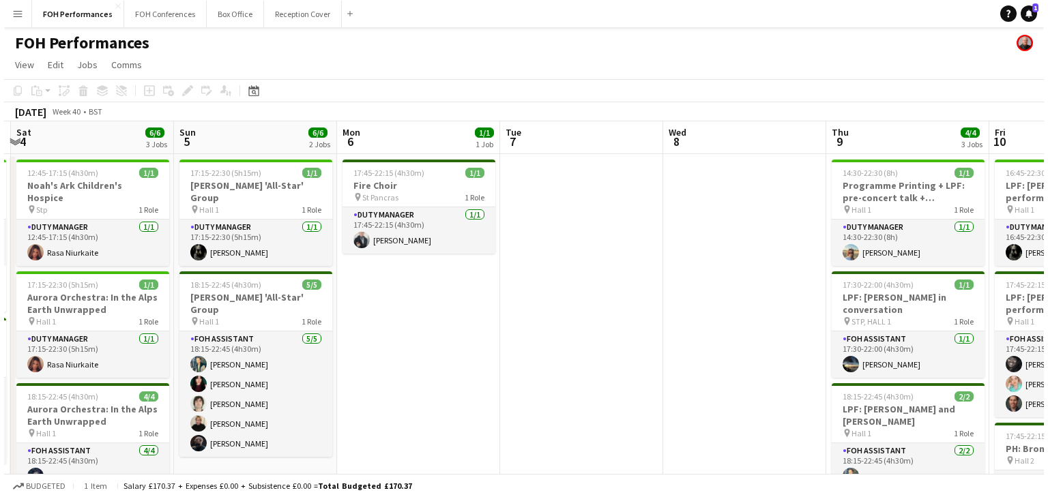
scroll to position [0, 317]
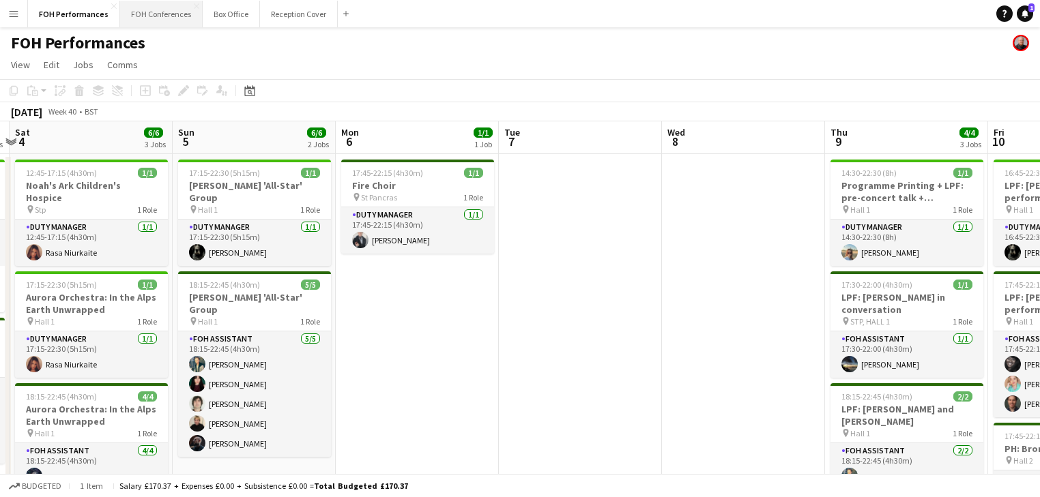
click at [169, 8] on button "FOH Conferences Close" at bounding box center [161, 14] width 83 height 27
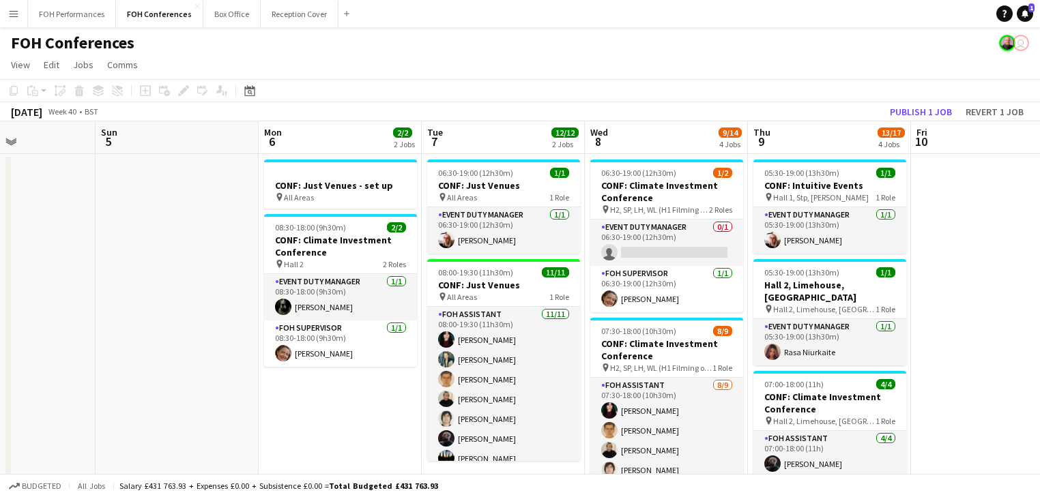
drag, startPoint x: 718, startPoint y: 307, endPoint x: 161, endPoint y: 250, distance: 559.6
click at [161, 250] on app-calendar-viewport "Wed 1 12/14 2 Jobs Thu 2 12/12 2 Jobs Fri 3 9/12 2 Jobs Sat 4 Sun 5 Mon 6 2/2 2…" at bounding box center [520, 457] width 1040 height 673
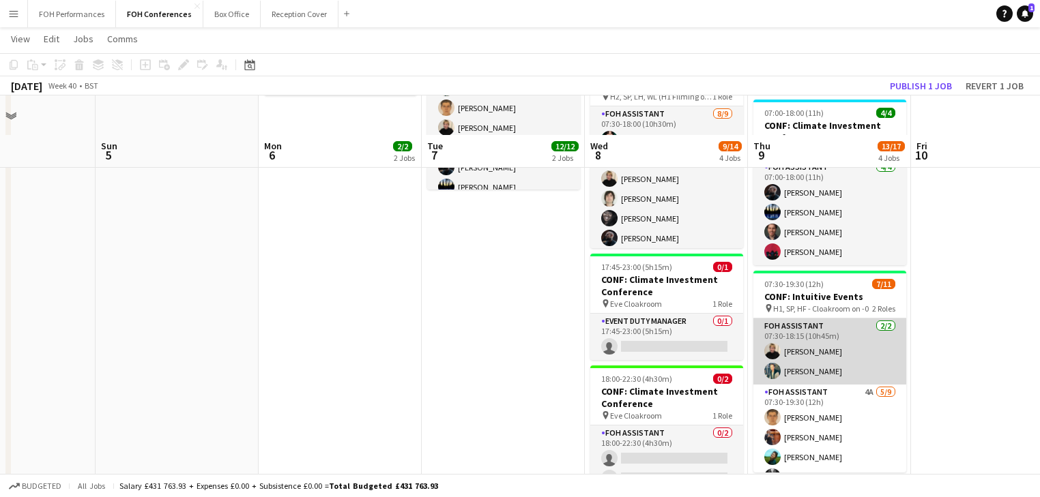
scroll to position [318, 0]
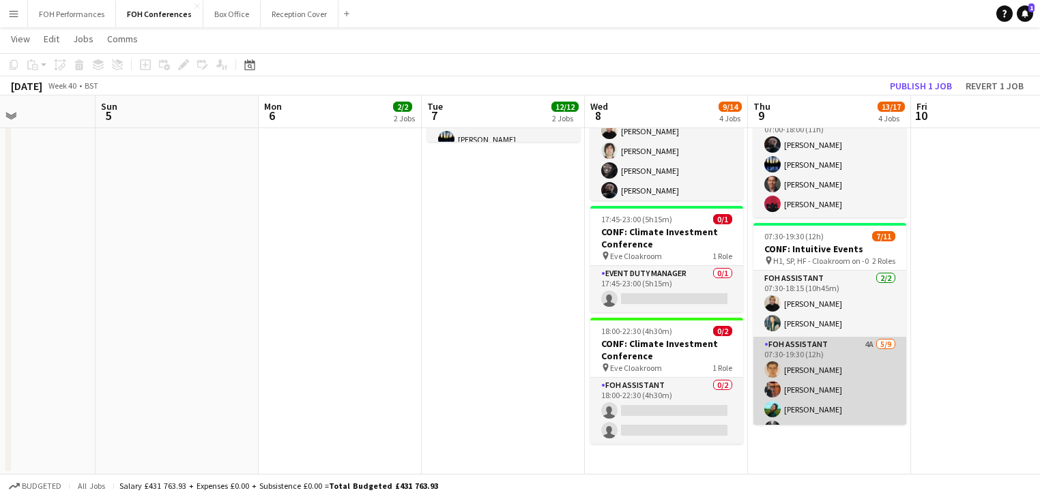
click at [816, 377] on app-card-role "FOH Assistant 4A [DATE] 07:30-19:30 (12h) [PERSON_NAME] [PERSON_NAME] [PERSON_N…" at bounding box center [829, 439] width 153 height 205
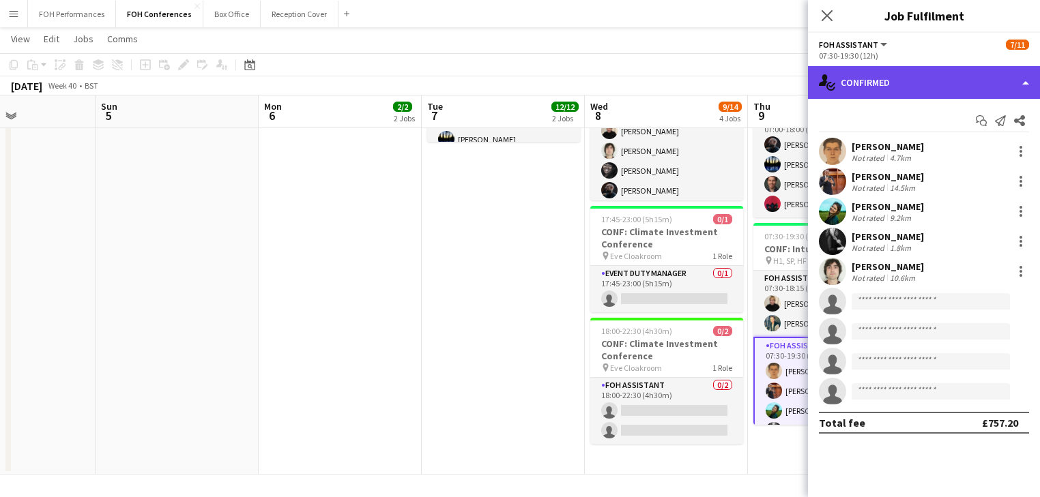
click at [914, 85] on div "single-neutral-actions-check-2 Confirmed" at bounding box center [924, 82] width 232 height 33
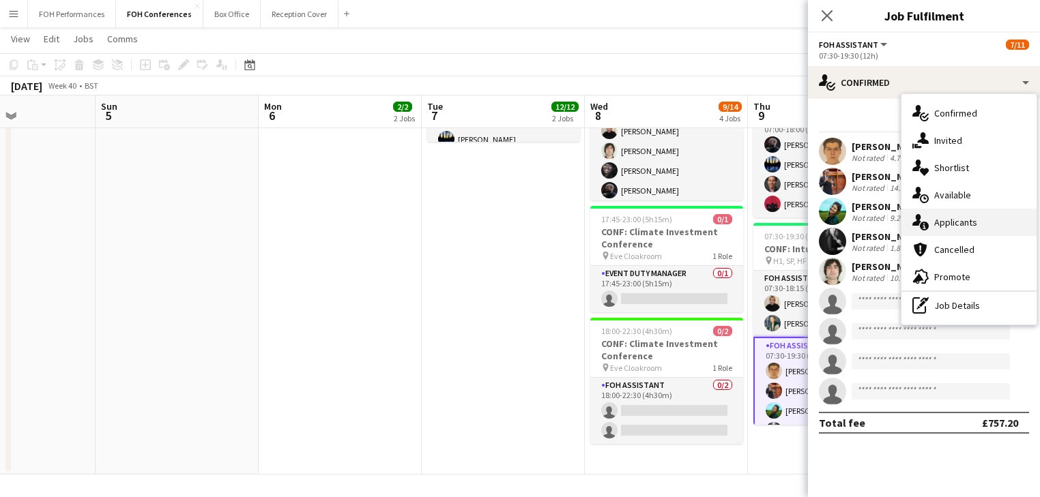
click at [963, 224] on span "Applicants" at bounding box center [955, 222] width 43 height 12
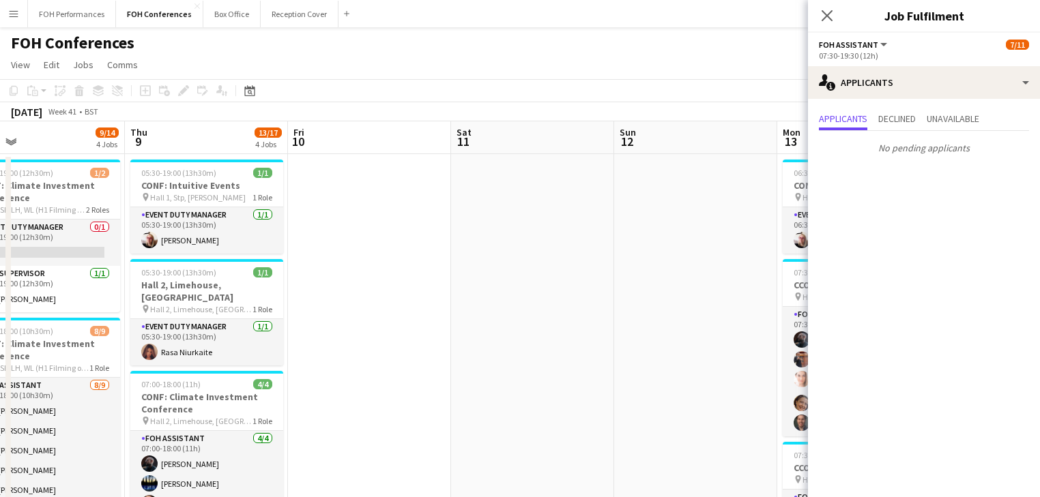
drag, startPoint x: 668, startPoint y: 314, endPoint x: 45, endPoint y: 248, distance: 626.5
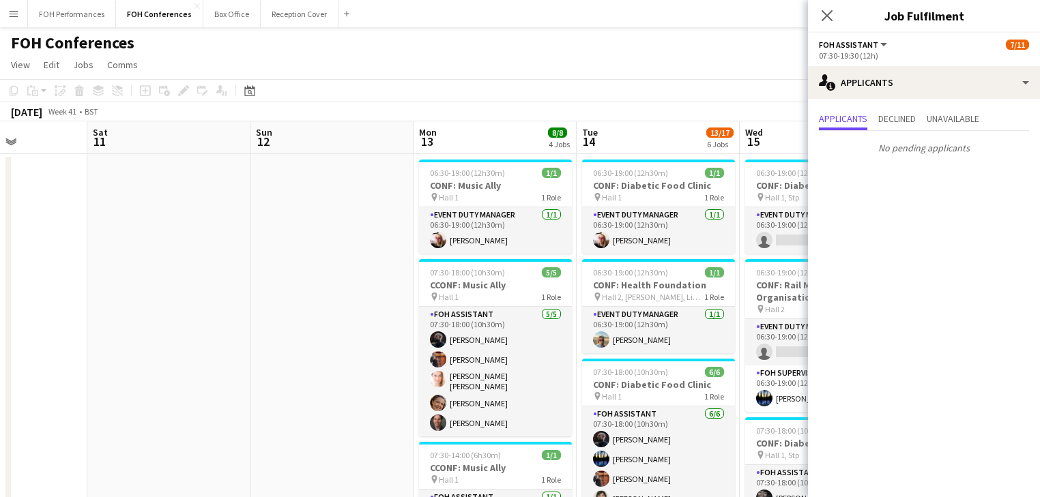
drag, startPoint x: 442, startPoint y: 280, endPoint x: 78, endPoint y: 246, distance: 365.3
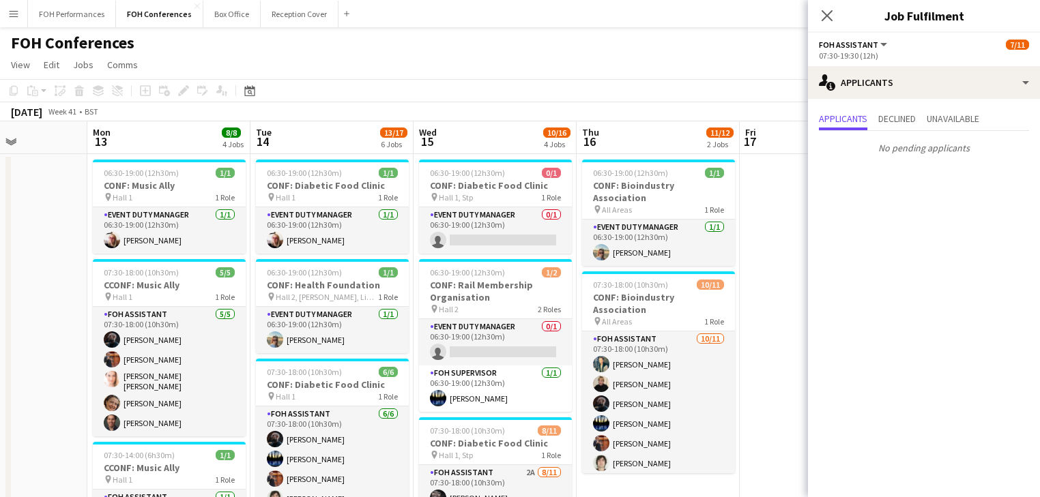
scroll to position [0, 537]
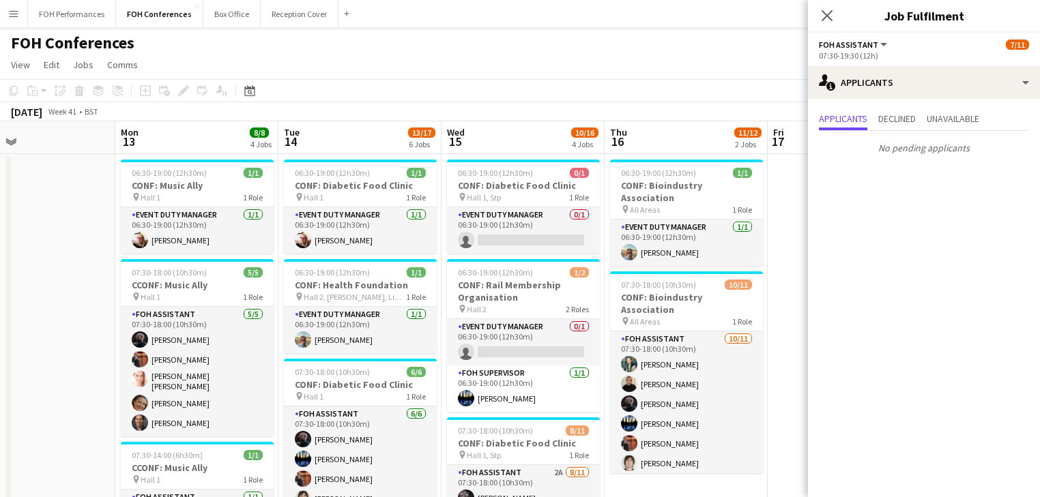
drag, startPoint x: 193, startPoint y: 275, endPoint x: 51, endPoint y: 251, distance: 143.9
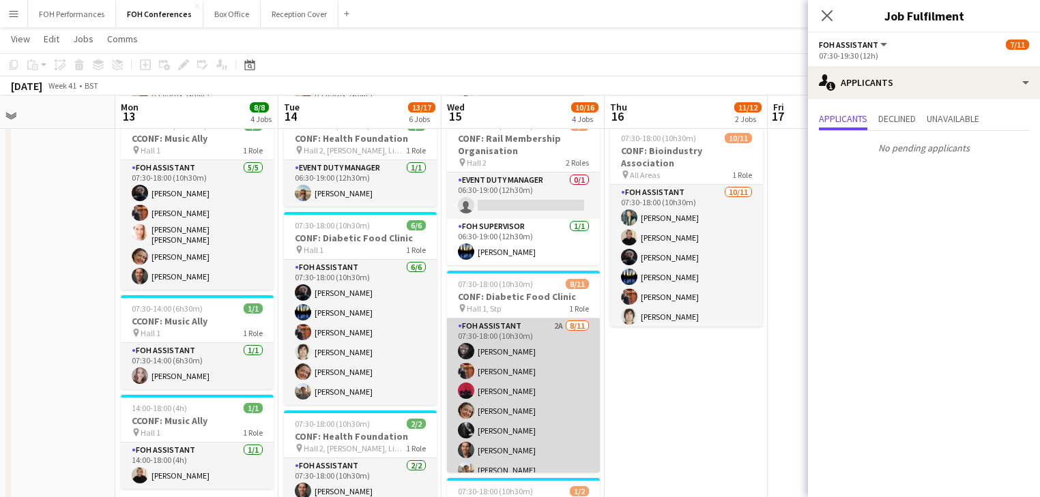
click at [522, 386] on app-card-role "FOH Assistant 2A [DATE] 07:30-18:00 (10h30m) [PERSON_NAME] [PERSON_NAME] [PERSO…" at bounding box center [523, 441] width 153 height 244
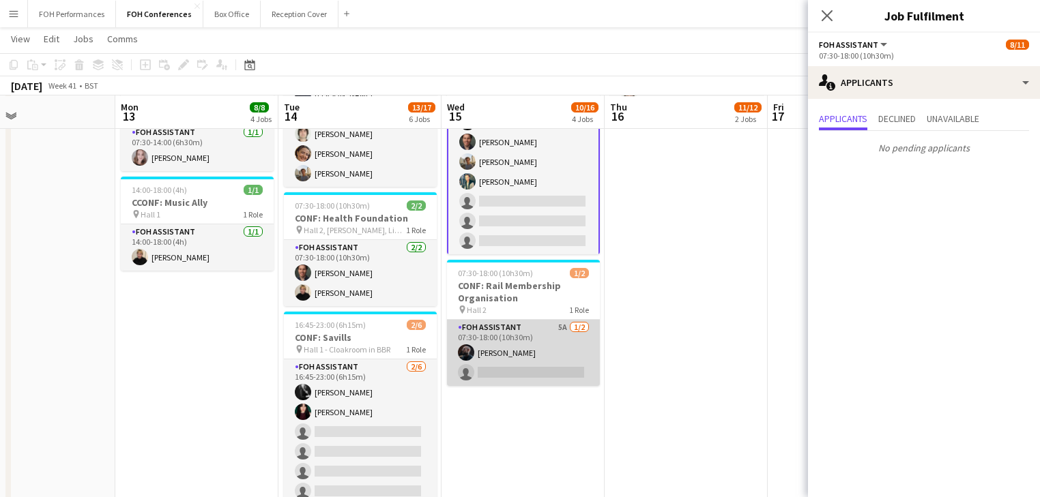
click at [534, 351] on app-card-role "FOH Assistant 5A [DATE] 07:30-18:00 (10h30m) [PERSON_NAME] single-neutral-actio…" at bounding box center [523, 353] width 153 height 66
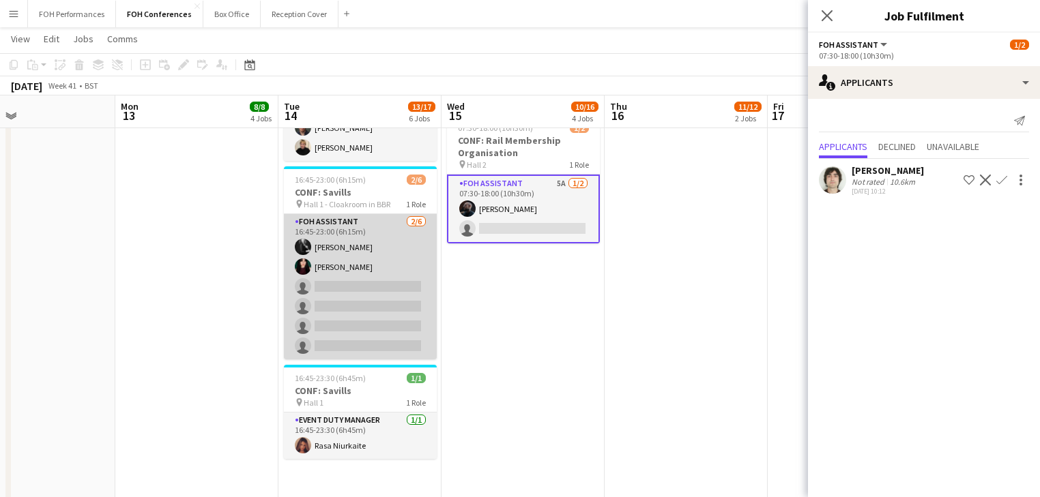
click at [348, 293] on app-card-role "FOH Assistant [DATE] 16:45-23:00 (6h15m) [PERSON_NAME] [PERSON_NAME] single-neu…" at bounding box center [360, 286] width 153 height 145
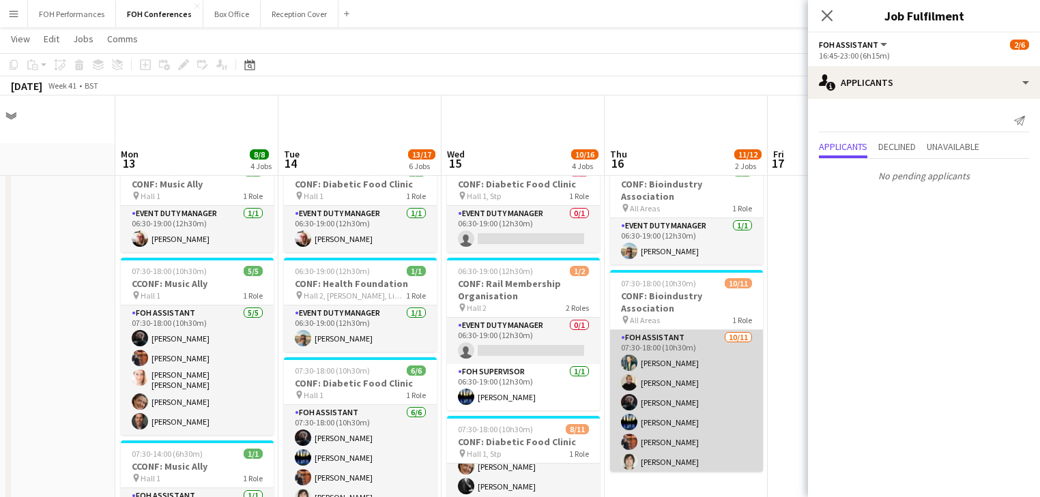
scroll to position [0, 0]
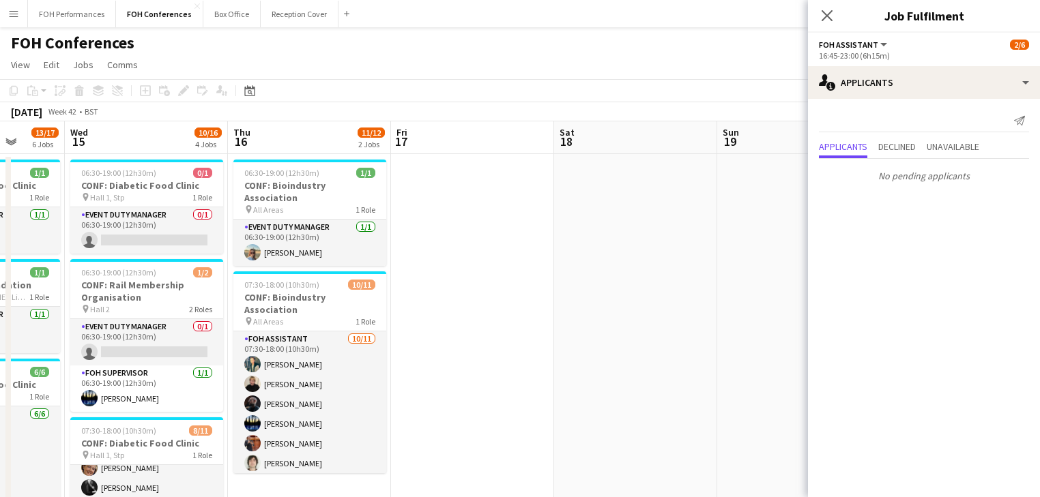
drag, startPoint x: 662, startPoint y: 351, endPoint x: 285, endPoint y: 305, distance: 379.4
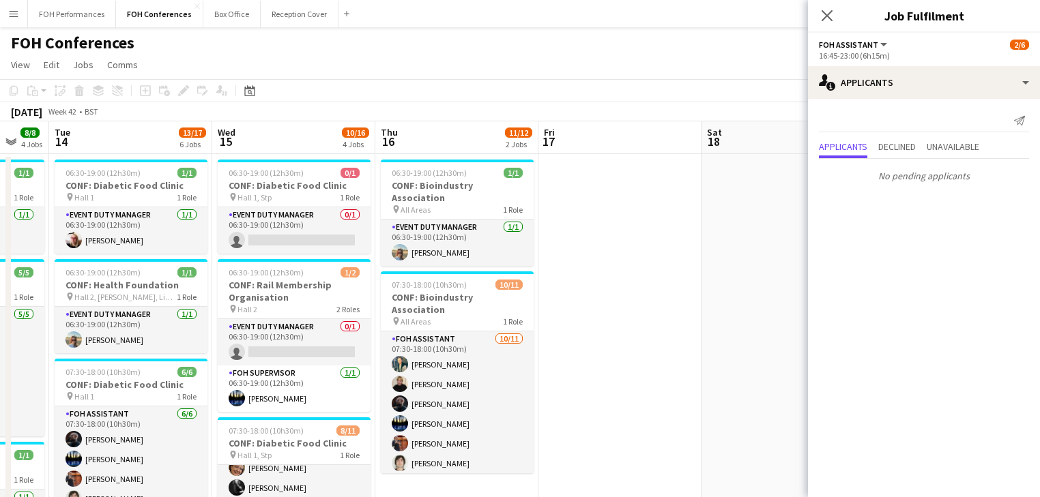
drag, startPoint x: 370, startPoint y: 295, endPoint x: 14, endPoint y: 235, distance: 361.9
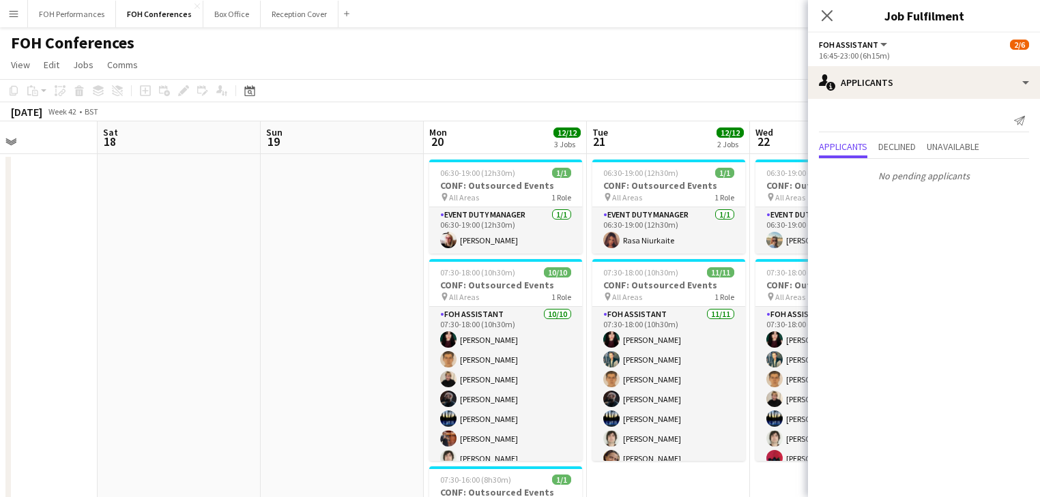
drag, startPoint x: 355, startPoint y: 271, endPoint x: 85, endPoint y: 246, distance: 271.4
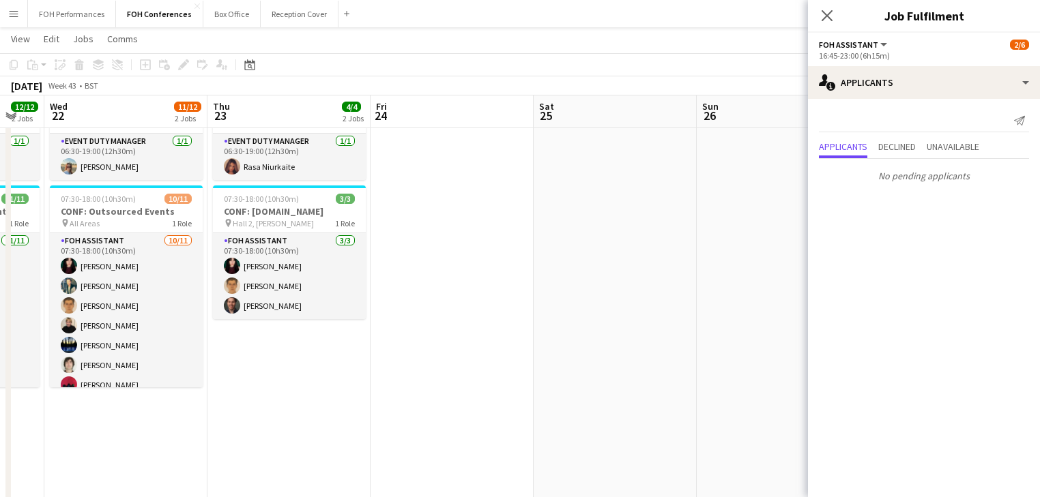
drag, startPoint x: 650, startPoint y: 368, endPoint x: 256, endPoint y: 352, distance: 394.0
click at [256, 352] on app-calendar-viewport "Sun 19 Mon 20 12/12 3 Jobs Tue 21 12/12 2 Jobs Wed 22 11/12 2 Jobs Thu 23 4/4 2…" at bounding box center [520, 477] width 1040 height 993
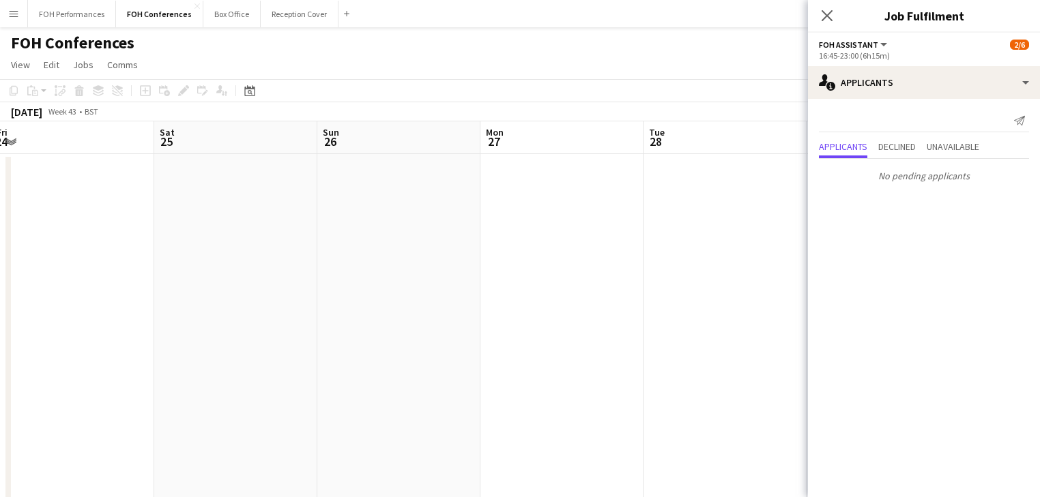
drag, startPoint x: 534, startPoint y: 303, endPoint x: 169, endPoint y: 304, distance: 365.0
click at [833, 12] on icon "Close pop-in" at bounding box center [826, 15] width 13 height 13
click at [825, 12] on icon "Close pop-in" at bounding box center [826, 15] width 13 height 13
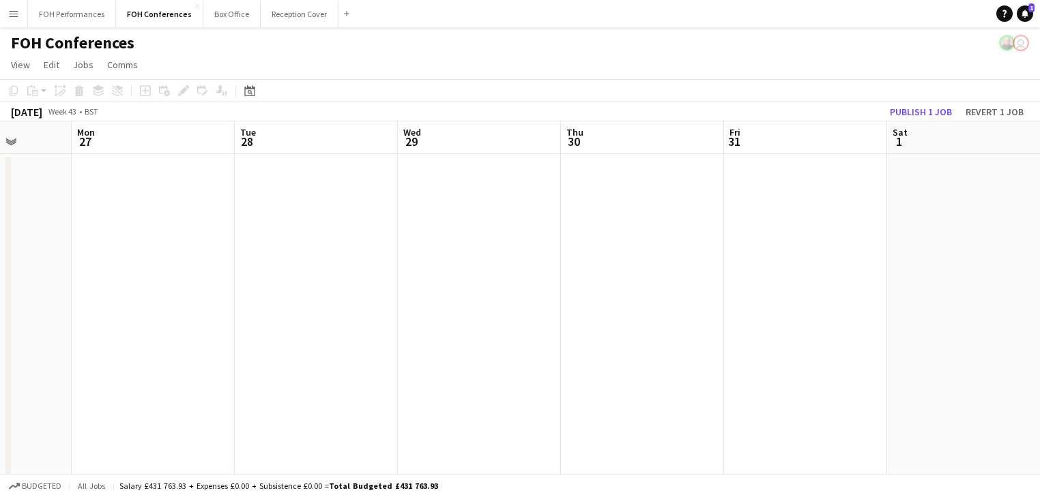
drag, startPoint x: 787, startPoint y: 282, endPoint x: 378, endPoint y: 275, distance: 408.8
click at [378, 275] on app-calendar-viewport "Fri 24 Sat 25 Sun 26 Mon 27 Tue 28 Wed 29 Thu 30 Fri 31 Sat 1 Sun 2 Mon 3 Tue 4" at bounding box center [520, 311] width 1040 height 381
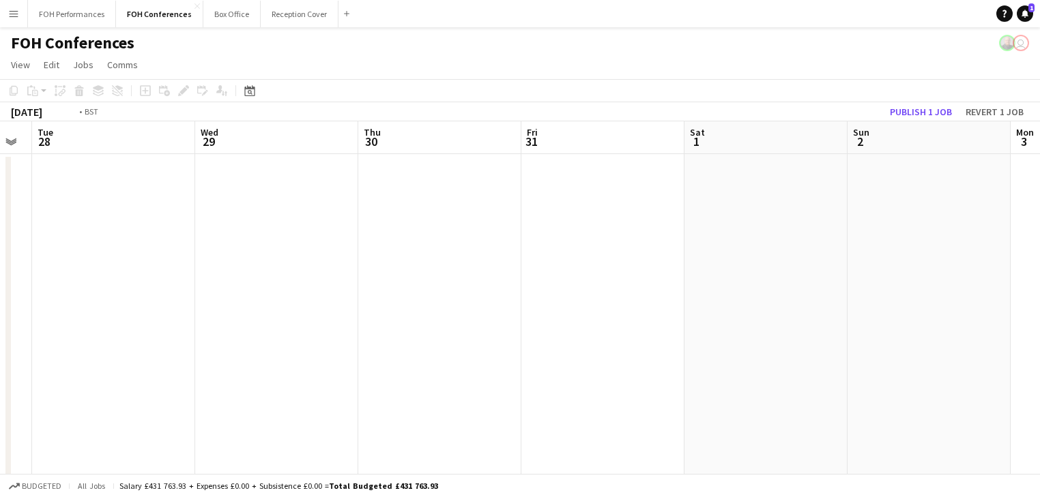
drag, startPoint x: 729, startPoint y: 271, endPoint x: 453, endPoint y: 262, distance: 276.5
click at [1040, 238] on html "Menu Boards Boards Boards All jobs Status Workforce Workforce My Workforce Recr…" at bounding box center [520, 262] width 1040 height 525
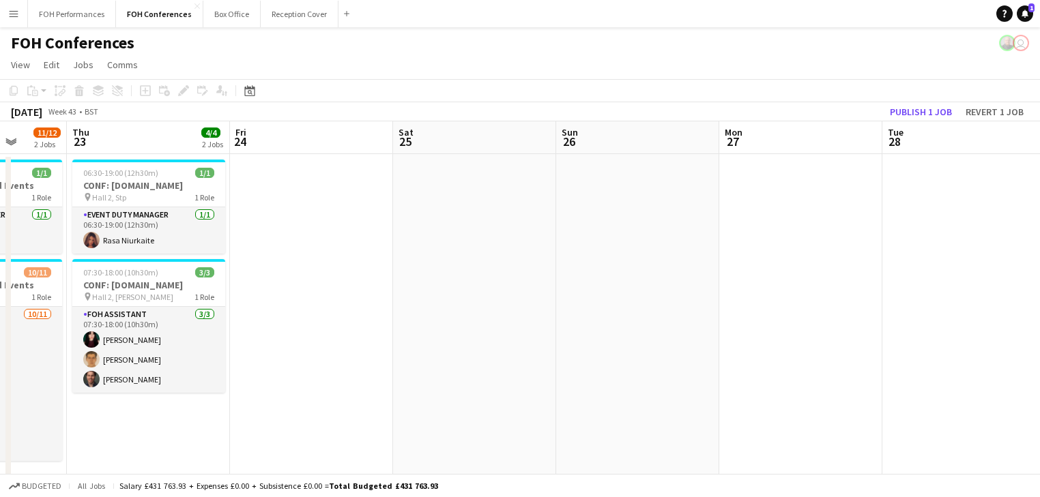
drag, startPoint x: 494, startPoint y: 235, endPoint x: 827, endPoint y: 227, distance: 333.1
click at [859, 223] on app-calendar-viewport "Mon 20 12/12 3 Jobs Tue 21 12/12 2 Jobs Wed 22 11/12 2 Jobs Thu 23 4/4 2 Jobs F…" at bounding box center [520, 367] width 1040 height 493
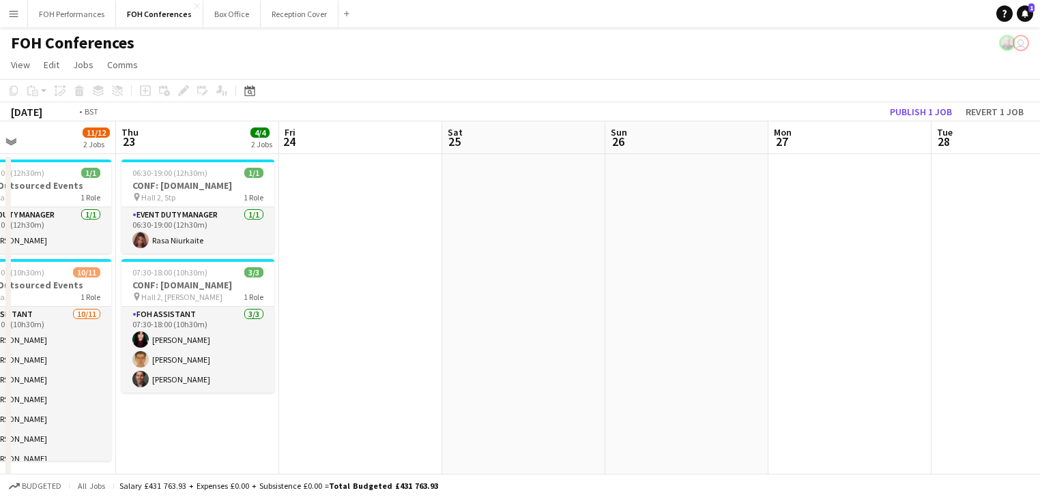
drag, startPoint x: 330, startPoint y: 261, endPoint x: 691, endPoint y: 272, distance: 360.4
click at [718, 267] on app-calendar-viewport "Mon 20 12/12 3 Jobs Tue 21 12/12 2 Jobs Wed 22 11/12 2 Jobs Thu 23 4/4 2 Jobs F…" at bounding box center [520, 367] width 1040 height 493
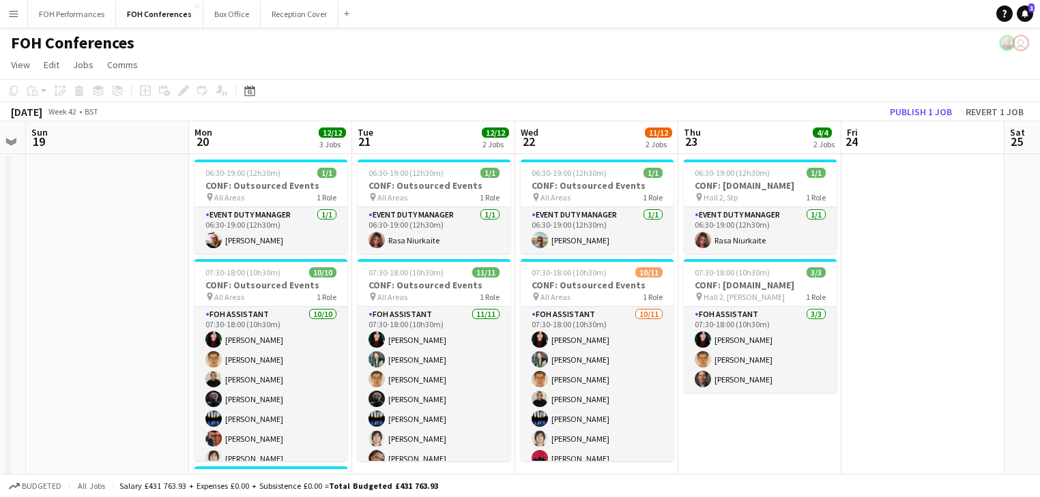
drag, startPoint x: 504, startPoint y: 294, endPoint x: 630, endPoint y: 294, distance: 126.9
click at [652, 294] on app-calendar-viewport "Fri 17 Sat 18 Sun 19 Mon 20 12/12 3 Jobs Tue 21 12/12 2 Jobs Wed 22 11/12 2 Job…" at bounding box center [520, 367] width 1040 height 493
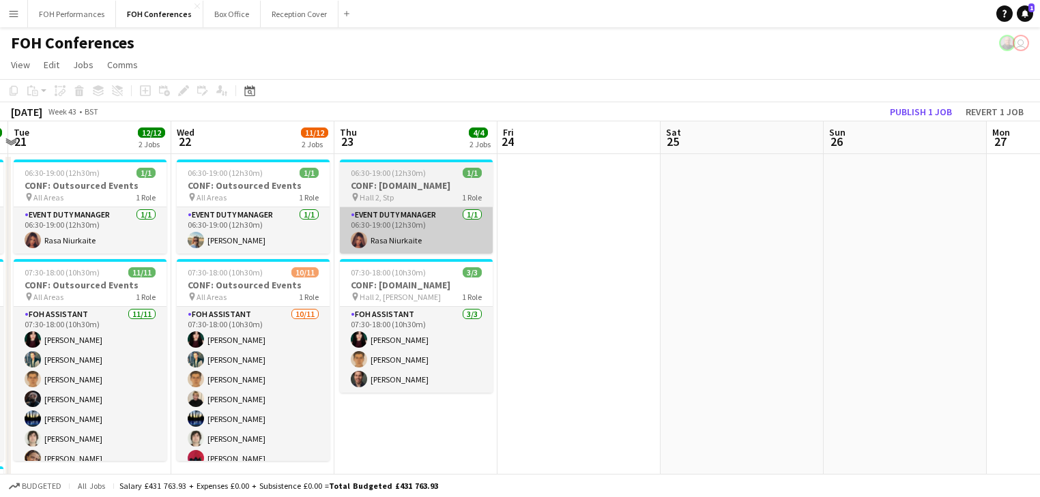
drag, startPoint x: 687, startPoint y: 257, endPoint x: 448, endPoint y: 209, distance: 244.1
click at [187, 272] on app-calendar-viewport "Sat 18 Sun 19 Mon 20 12/12 3 Jobs Tue 21 12/12 2 Jobs Wed 22 11/12 2 Jobs Thu 2…" at bounding box center [520, 367] width 1040 height 493
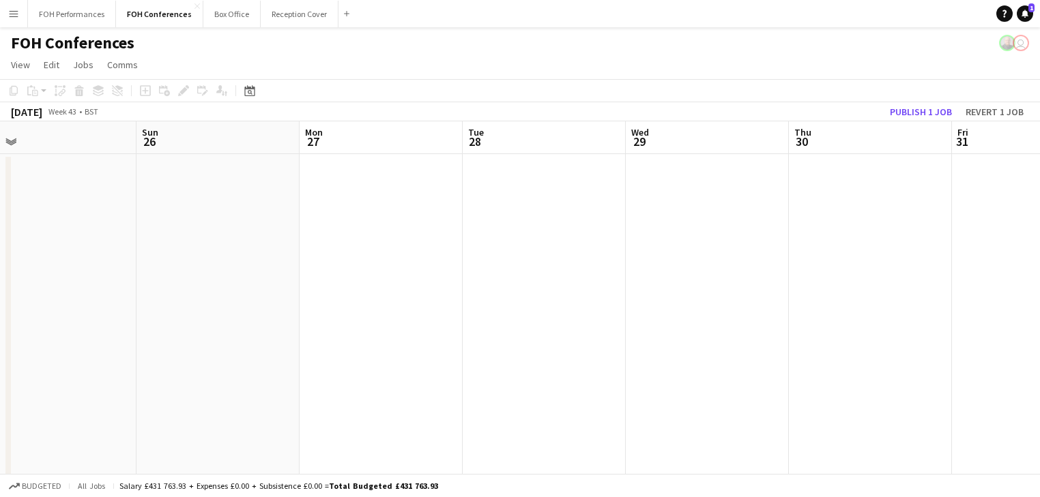
drag, startPoint x: 707, startPoint y: 237, endPoint x: 764, endPoint y: 224, distance: 58.9
click at [304, 230] on app-calendar-viewport "Wed 22 11/12 2 Jobs Thu 23 4/4 2 Jobs Fri 24 Sat 25 Sun 26 Mon 27 Tue 28 Wed 29…" at bounding box center [520, 367] width 1040 height 493
drag, startPoint x: 574, startPoint y: 227, endPoint x: 274, endPoint y: 199, distance: 301.5
click at [237, 205] on app-calendar-viewport "Wed 22 11/12 2 Jobs Thu 23 4/4 2 Jobs Fri 24 Sat 25 Sun 26 Mon 27 Tue 28 Wed 29…" at bounding box center [520, 367] width 1040 height 493
drag, startPoint x: 735, startPoint y: 280, endPoint x: 1083, endPoint y: 240, distance: 350.3
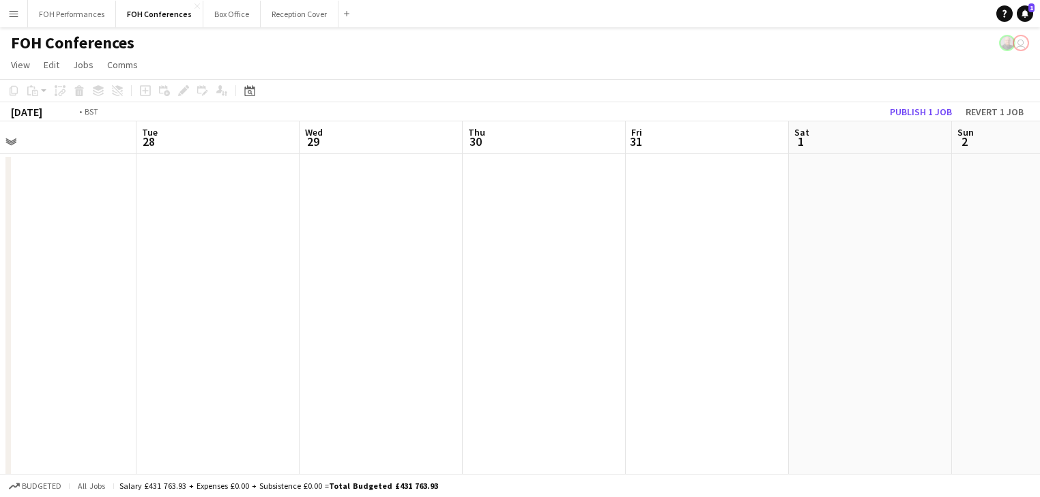
click at [1040, 240] on html "Menu Boards Boards Boards All jobs Status Workforce Workforce My Workforce Recr…" at bounding box center [520, 319] width 1040 height 638
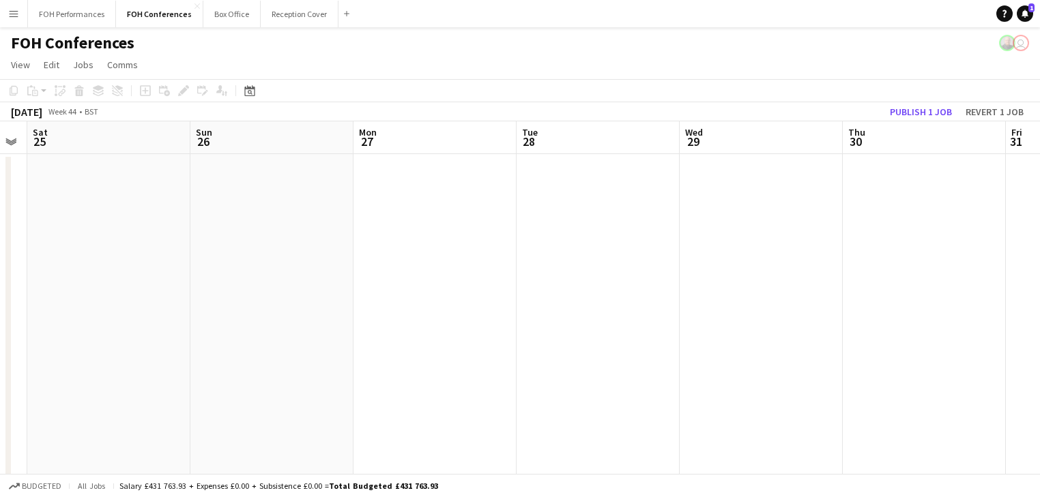
drag, startPoint x: 884, startPoint y: 214, endPoint x: 921, endPoint y: 216, distance: 36.9
click at [921, 216] on app-calendar-viewport "Thu 23 4/4 2 Jobs Fri 24 Sat 25 Sun 26 Mon 27 Tue 28 Wed 29 Thu 30 Fri 31 Sat 1…" at bounding box center [520, 367] width 1040 height 493
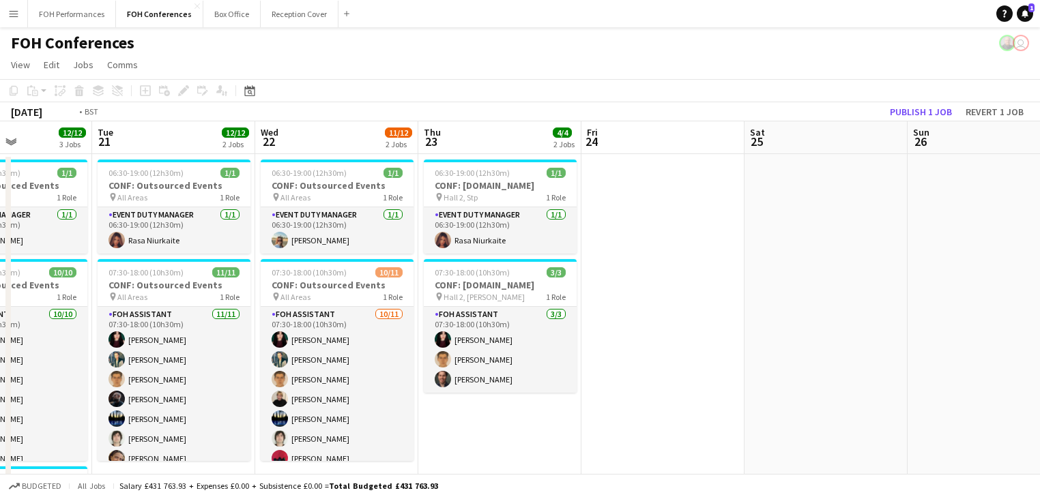
drag, startPoint x: 687, startPoint y: 209, endPoint x: 369, endPoint y: 268, distance: 323.5
click at [939, 207] on app-calendar-viewport "Sat 18 Sun 19 Mon 20 12/12 3 Jobs Tue 21 12/12 2 Jobs Wed 22 11/12 2 Jobs Thu 2…" at bounding box center [520, 367] width 1040 height 493
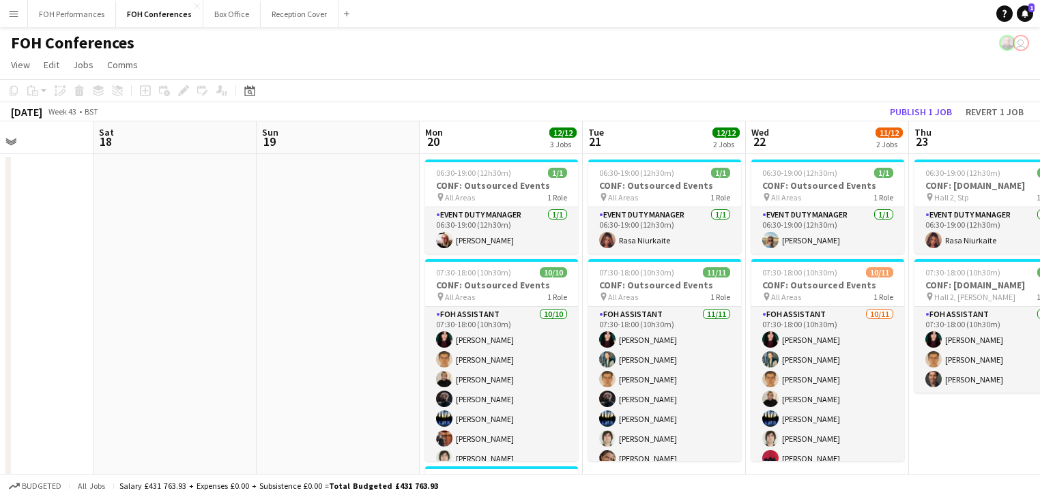
drag, startPoint x: 437, startPoint y: 244, endPoint x: 716, endPoint y: 233, distance: 279.3
click at [842, 232] on app-calendar-viewport "Wed 15 10/16 4 Jobs Thu 16 11/12 2 Jobs Fri 17 Sat 18 Sun 19 Mon 20 12/12 3 Job…" at bounding box center [520, 457] width 1040 height 673
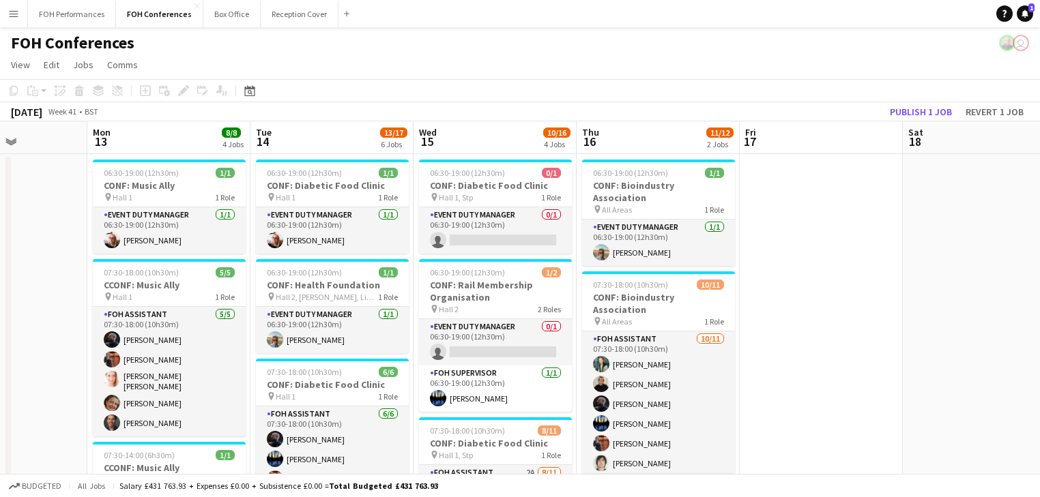
drag, startPoint x: 409, startPoint y: 259, endPoint x: 534, endPoint y: 253, distance: 125.7
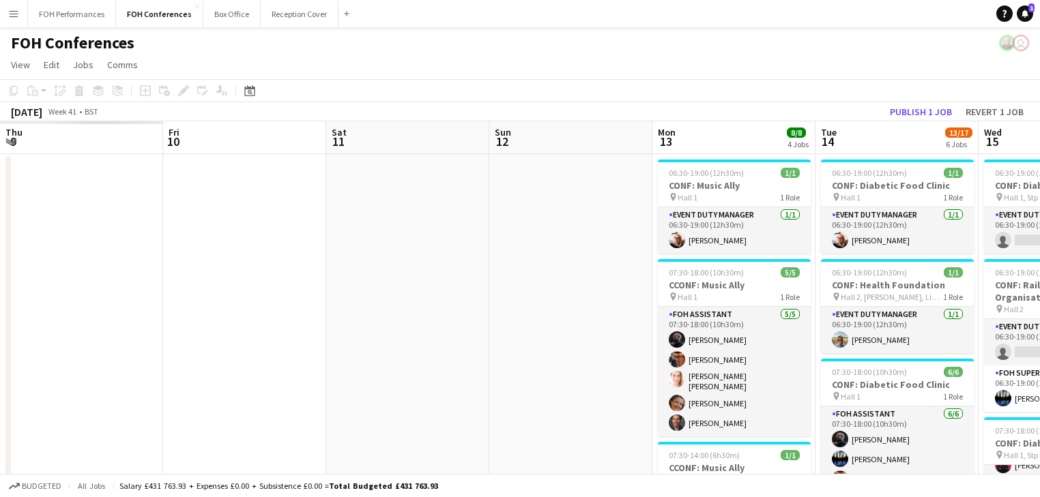
drag, startPoint x: 161, startPoint y: 288, endPoint x: 559, endPoint y: 285, distance: 398.5
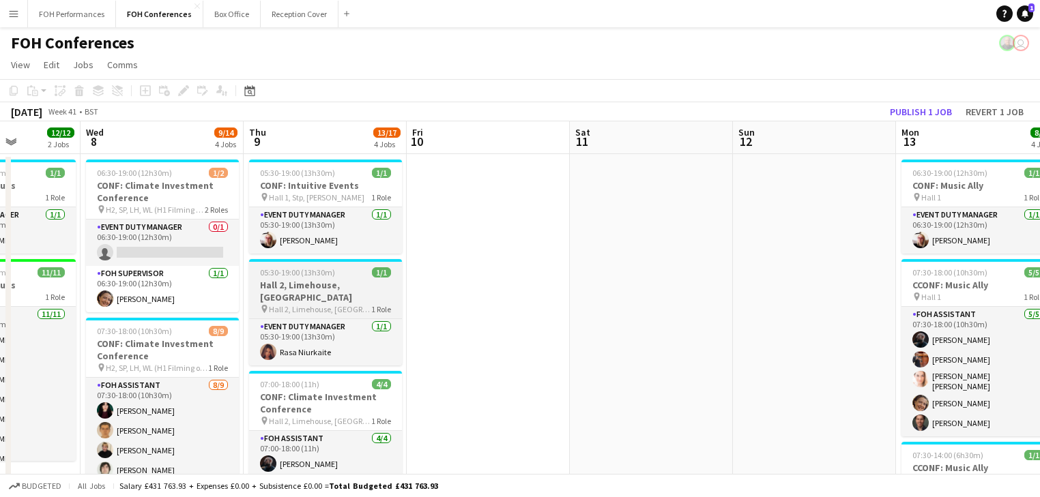
drag, startPoint x: 368, startPoint y: 284, endPoint x: 448, endPoint y: 289, distance: 79.3
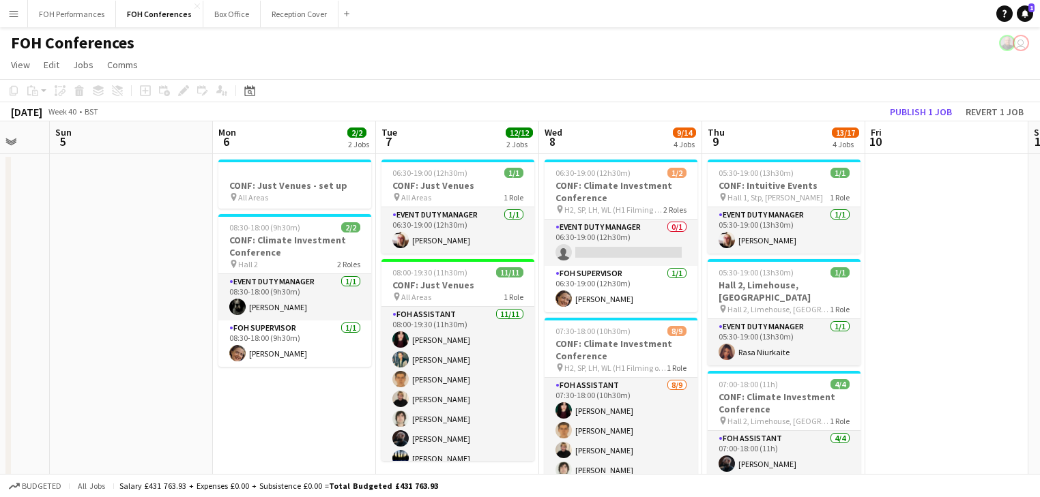
scroll to position [0, 436]
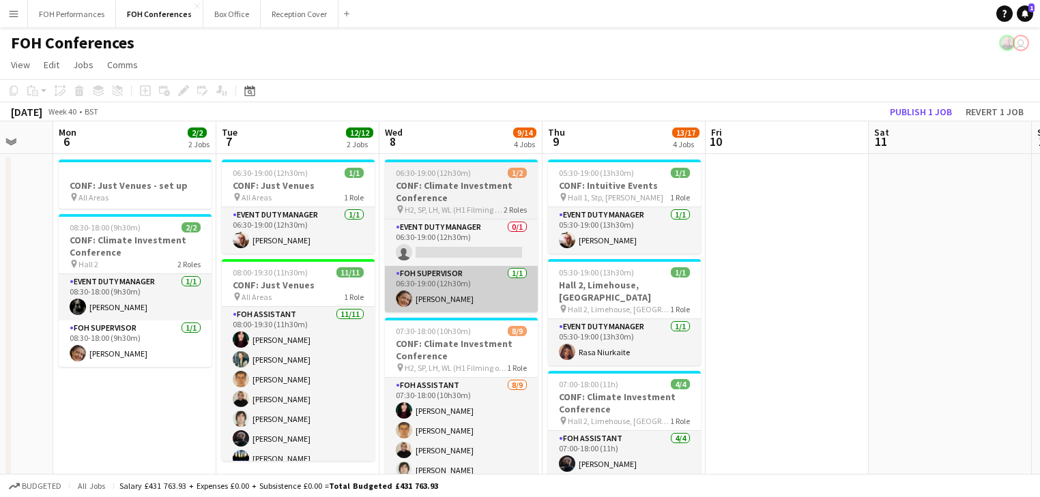
drag, startPoint x: 521, startPoint y: 283, endPoint x: 568, endPoint y: 293, distance: 48.2
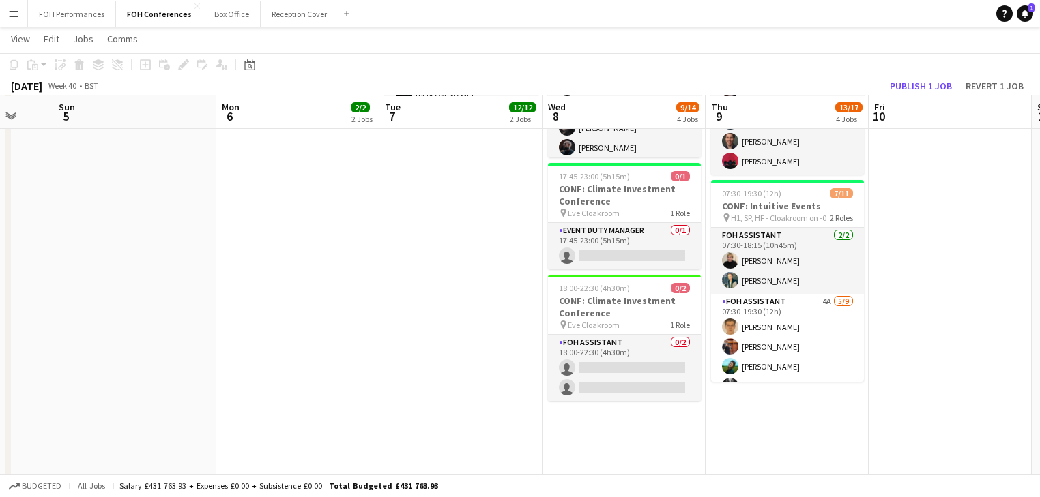
scroll to position [364, 0]
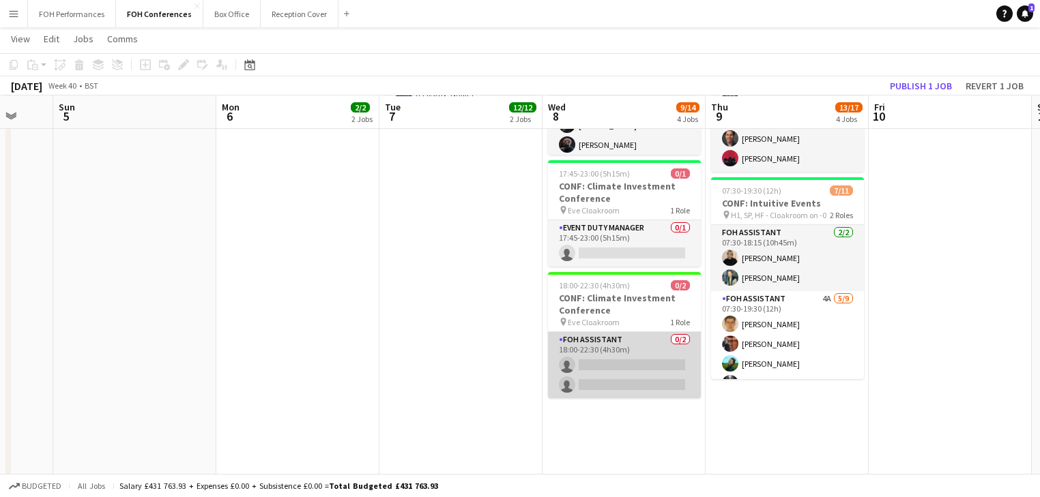
click at [628, 374] on app-card-role "FOH Assistant 0/2 18:00-22:30 (4h30m) single-neutral-actions single-neutral-act…" at bounding box center [624, 365] width 153 height 66
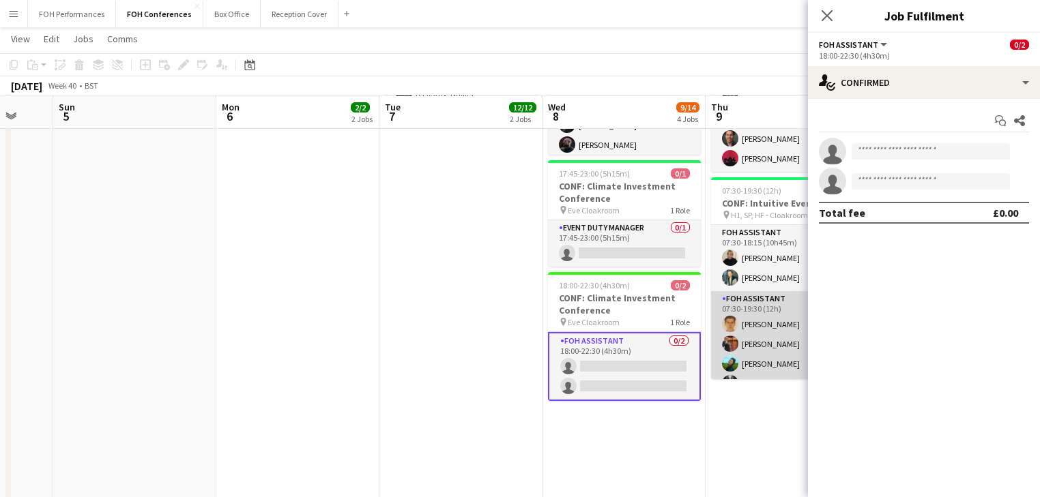
click at [766, 324] on app-card-role "FOH Assistant 4A [DATE] 07:30-19:30 (12h) [PERSON_NAME] [PERSON_NAME] [PERSON_N…" at bounding box center [787, 393] width 153 height 205
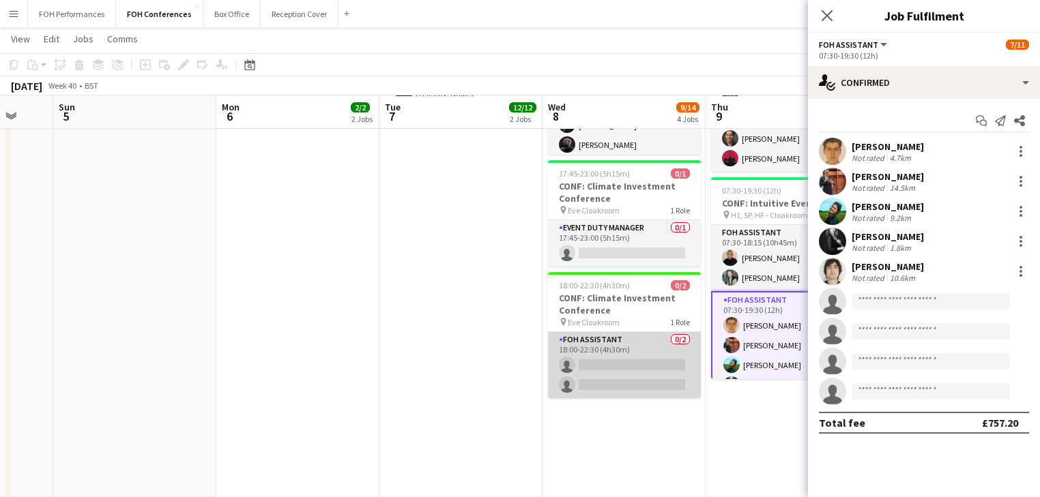
click at [592, 349] on app-card-role "FOH Assistant 0/2 18:00-22:30 (4h30m) single-neutral-actions single-neutral-act…" at bounding box center [624, 365] width 153 height 66
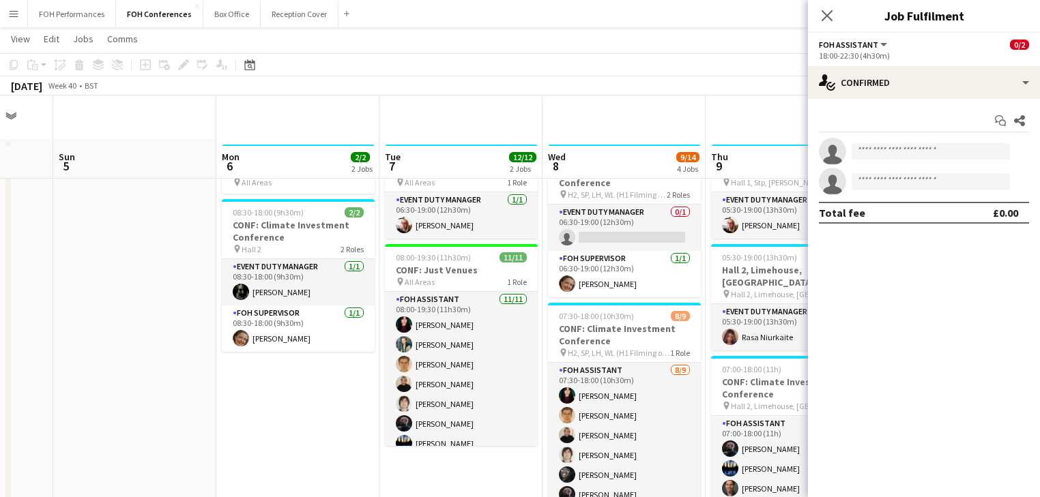
scroll to position [0, 0]
